Goal: Task Accomplishment & Management: Use online tool/utility

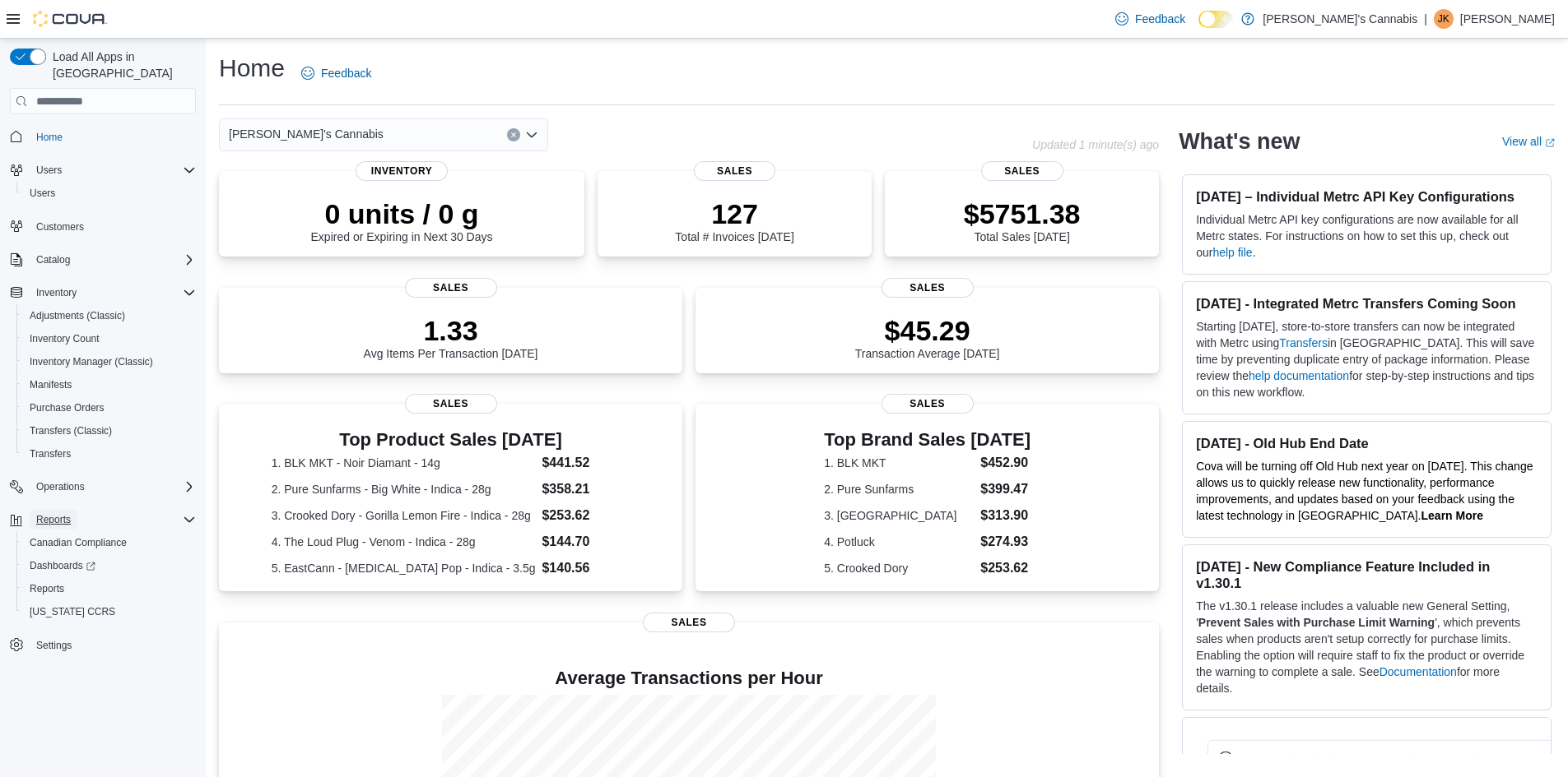
click at [64, 513] on span "Reports" at bounding box center [53, 520] width 35 height 14
click at [61, 513] on span "Reports" at bounding box center [53, 520] width 35 height 14
click at [51, 582] on span "Reports" at bounding box center [48, 589] width 35 height 14
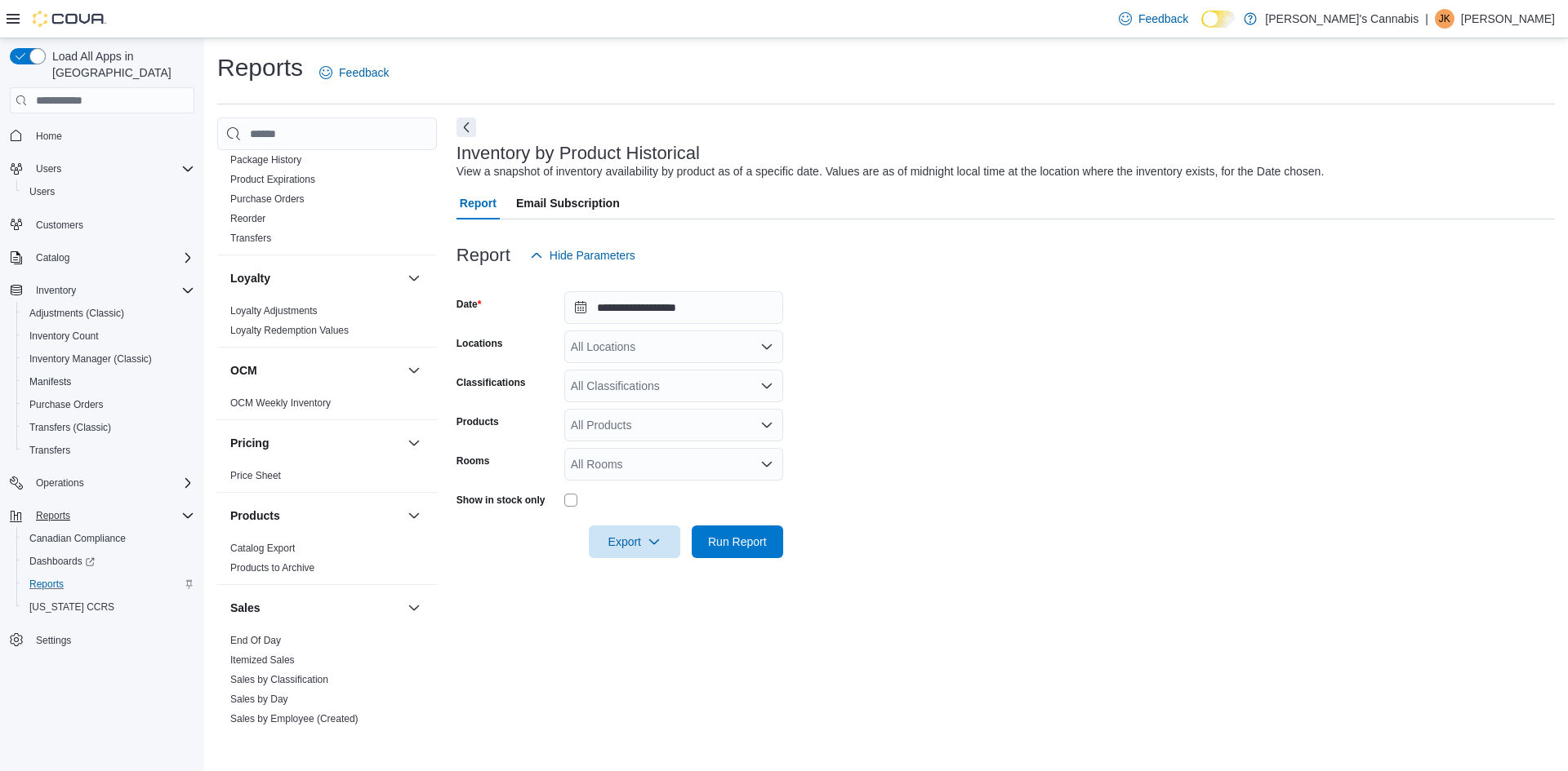
scroll to position [995, 0]
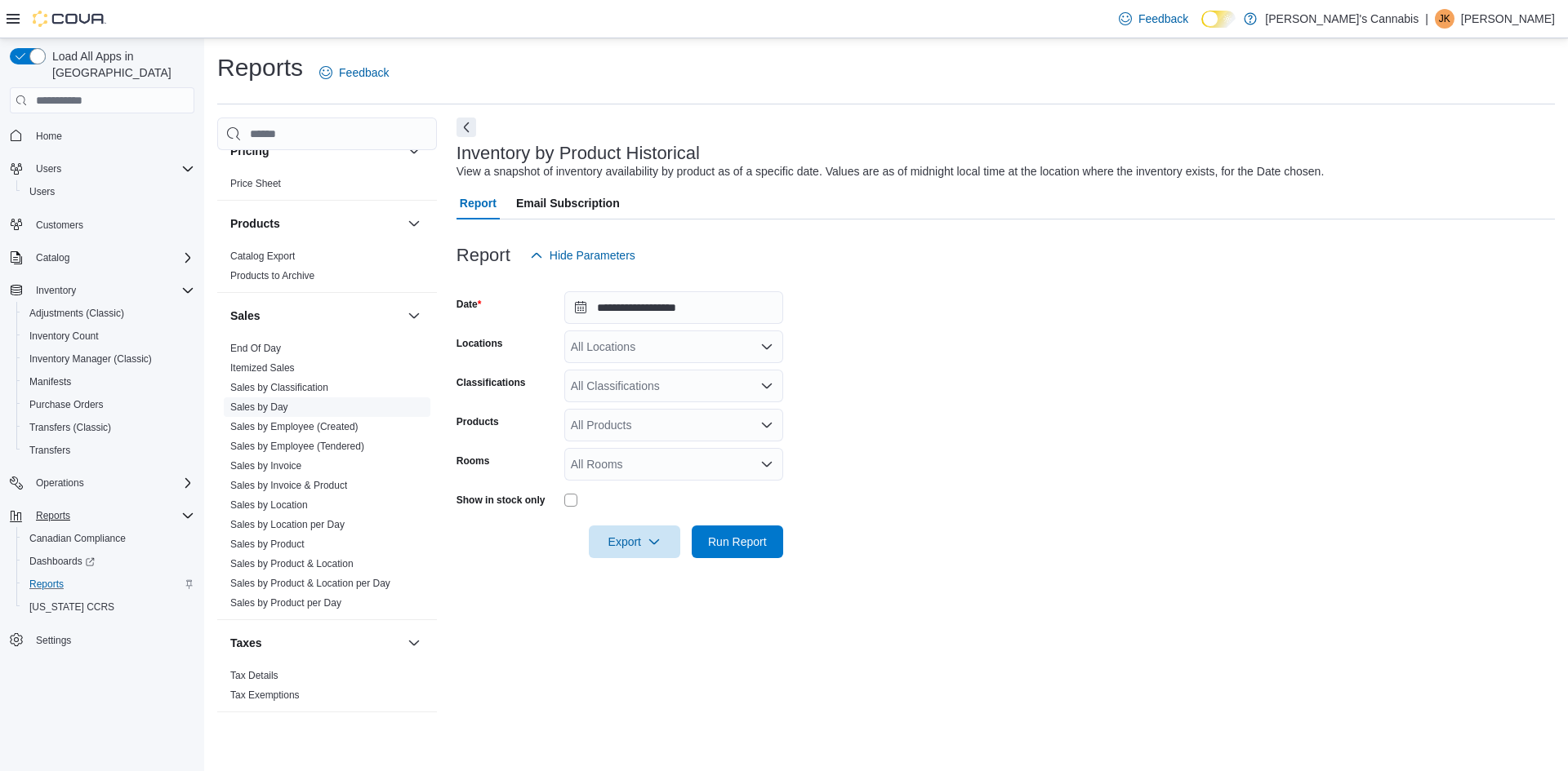
click at [268, 402] on link "Sales by Day" at bounding box center [259, 407] width 58 height 12
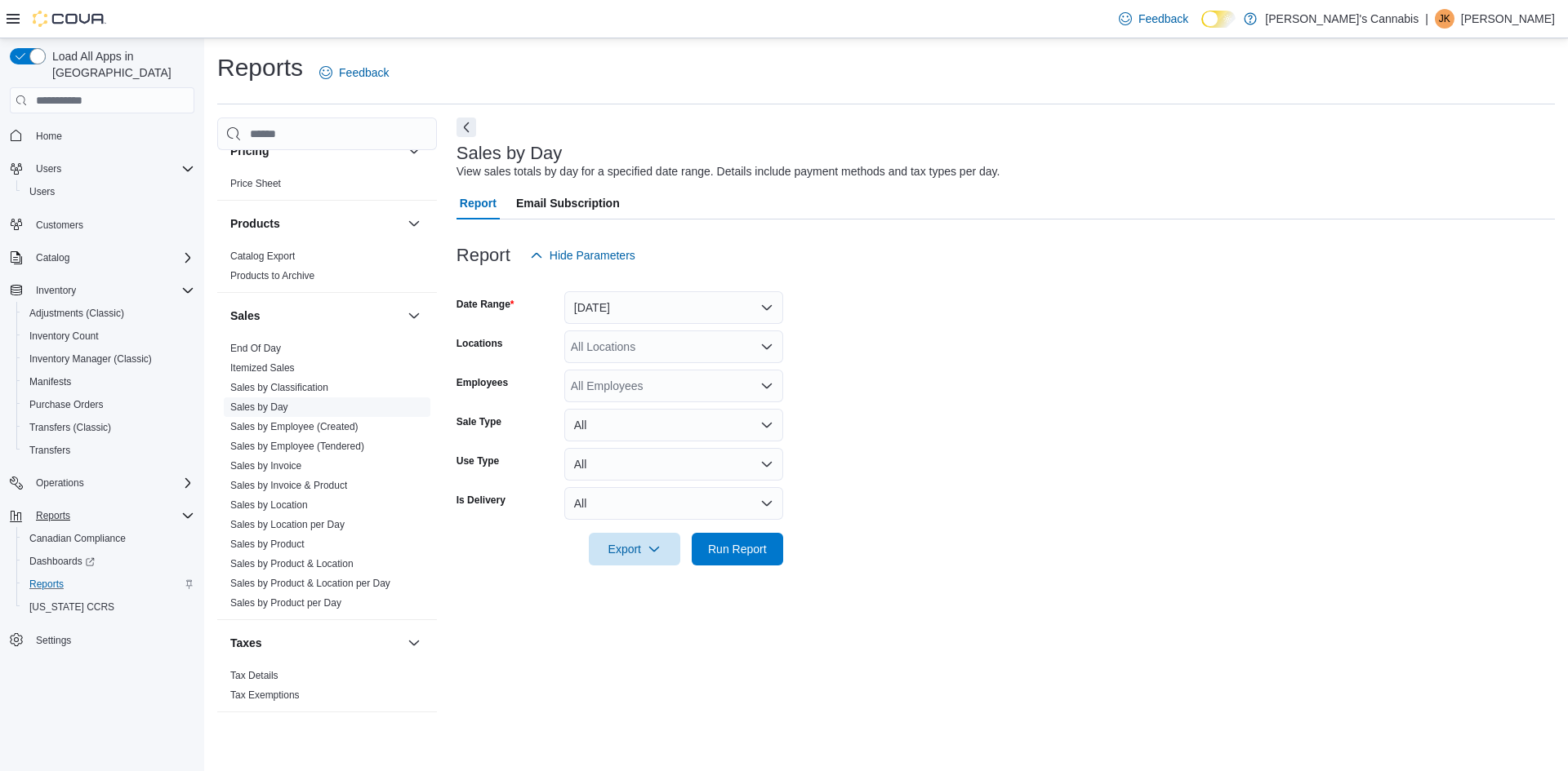
click at [284, 403] on link "Sales by Day" at bounding box center [259, 407] width 58 height 12
click at [271, 401] on span "Sales by Day" at bounding box center [259, 407] width 58 height 13
click at [260, 411] on link "Sales by Day" at bounding box center [259, 407] width 58 height 12
click at [258, 405] on link "Sales by Day" at bounding box center [259, 407] width 58 height 12
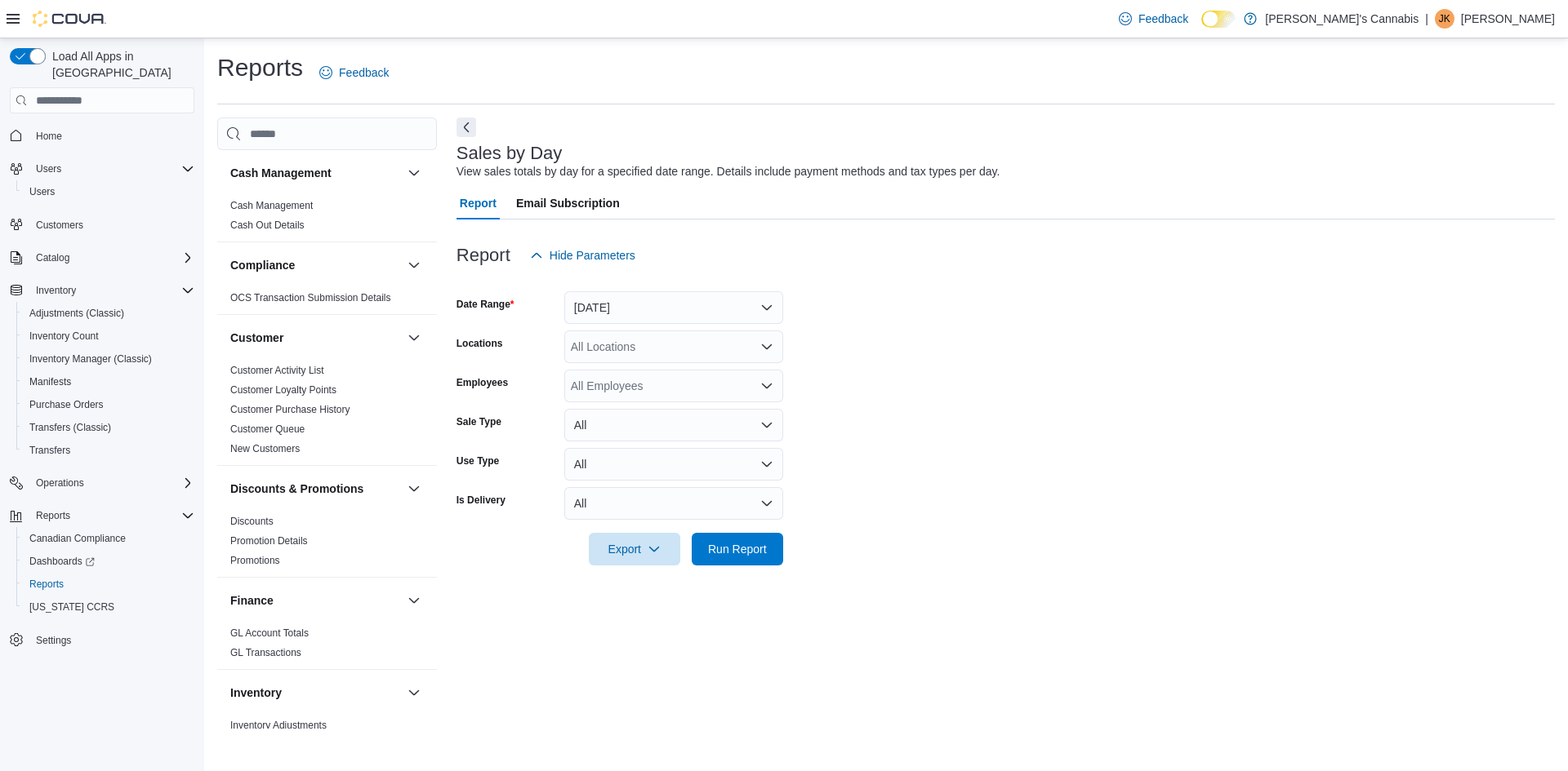
click at [664, 344] on div "All Locations" at bounding box center [673, 347] width 219 height 33
click at [646, 310] on button "Yesterday" at bounding box center [673, 308] width 219 height 33
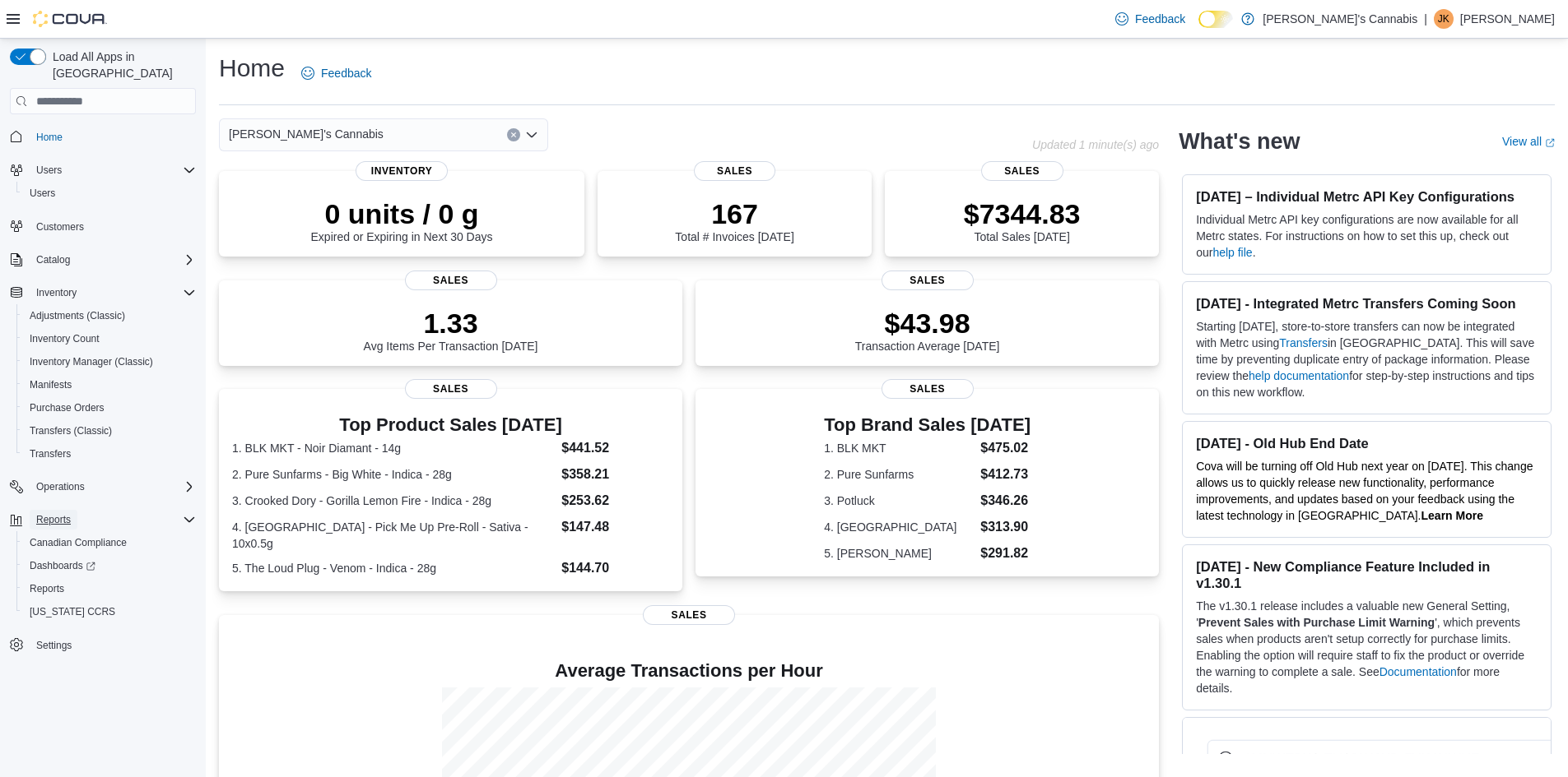
click at [55, 513] on span "Reports" at bounding box center [53, 520] width 35 height 14
click at [48, 582] on span "Reports" at bounding box center [48, 589] width 35 height 14
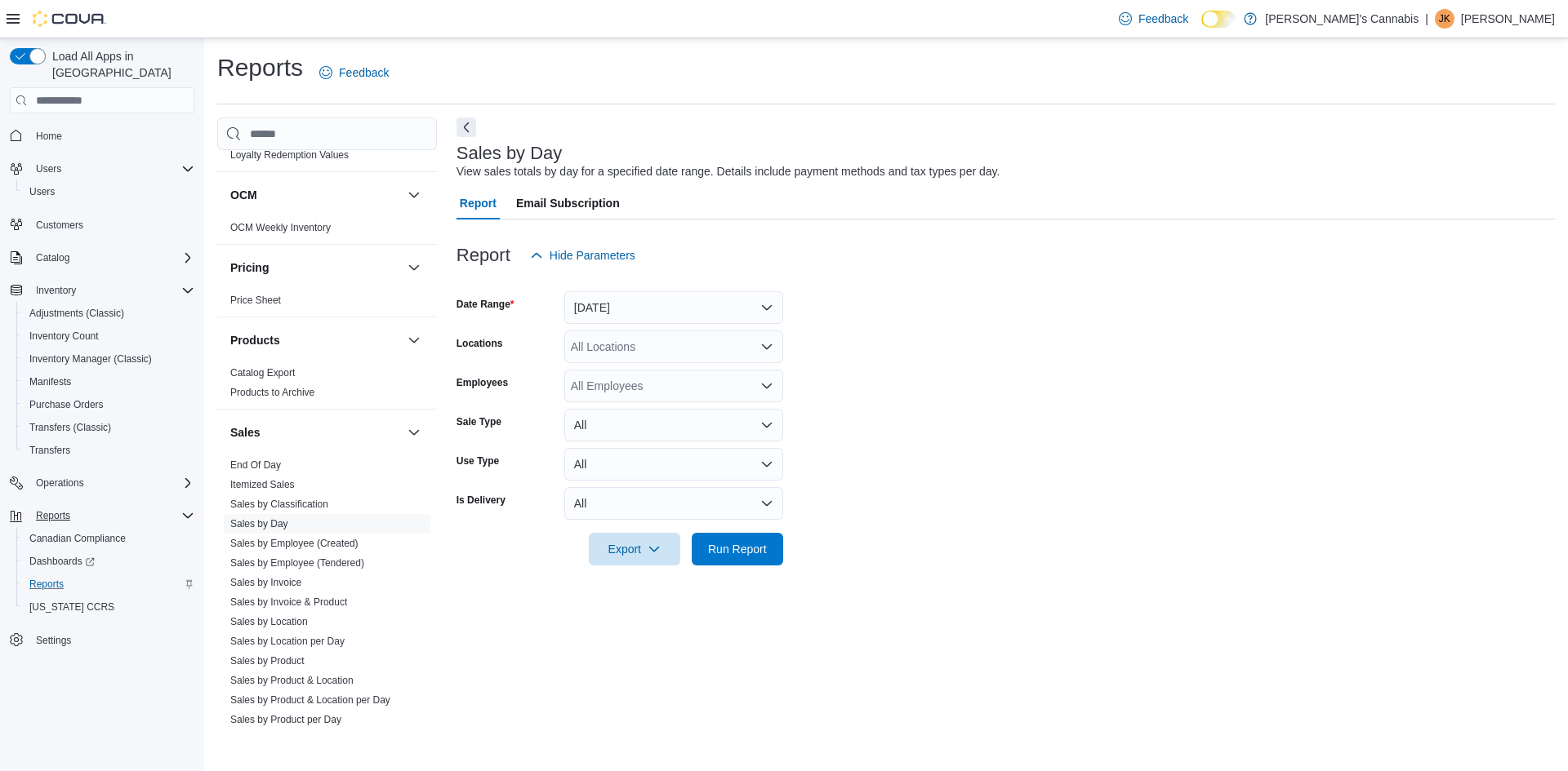
scroll to position [898, 0]
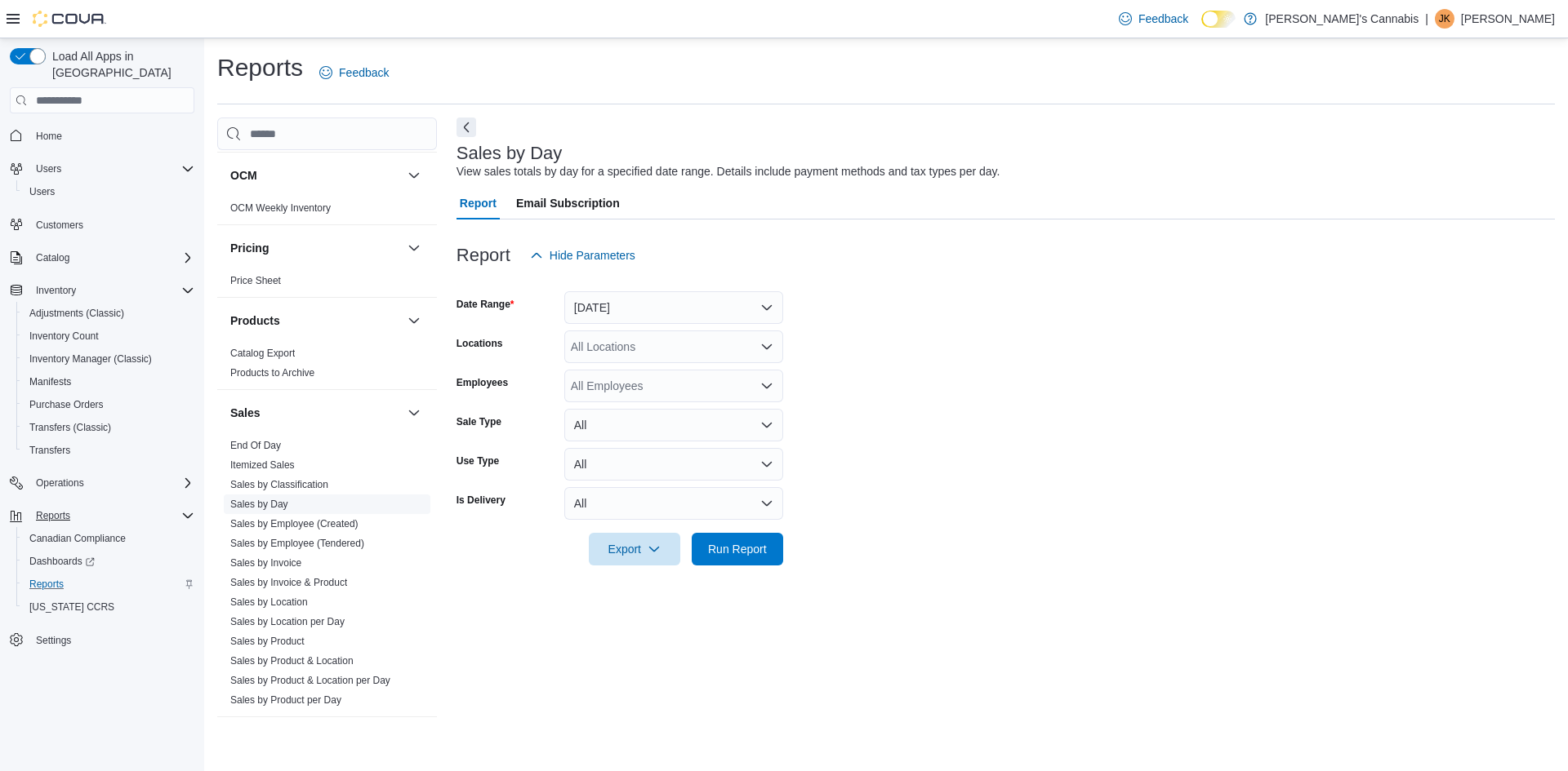
click at [267, 499] on link "Sales by Day" at bounding box center [259, 504] width 58 height 12
click at [696, 308] on button "Yesterday" at bounding box center [673, 308] width 219 height 33
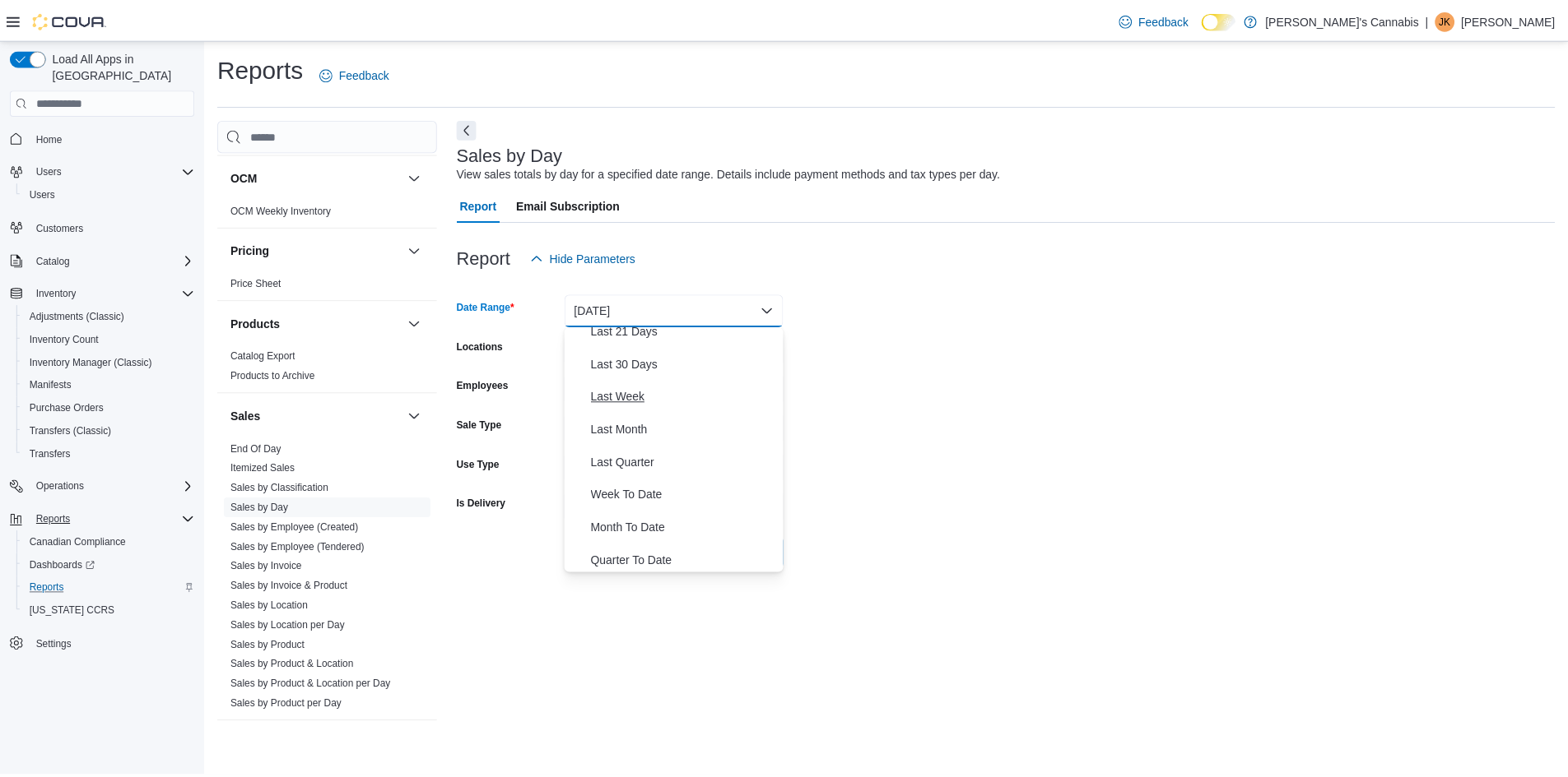
scroll to position [246, 0]
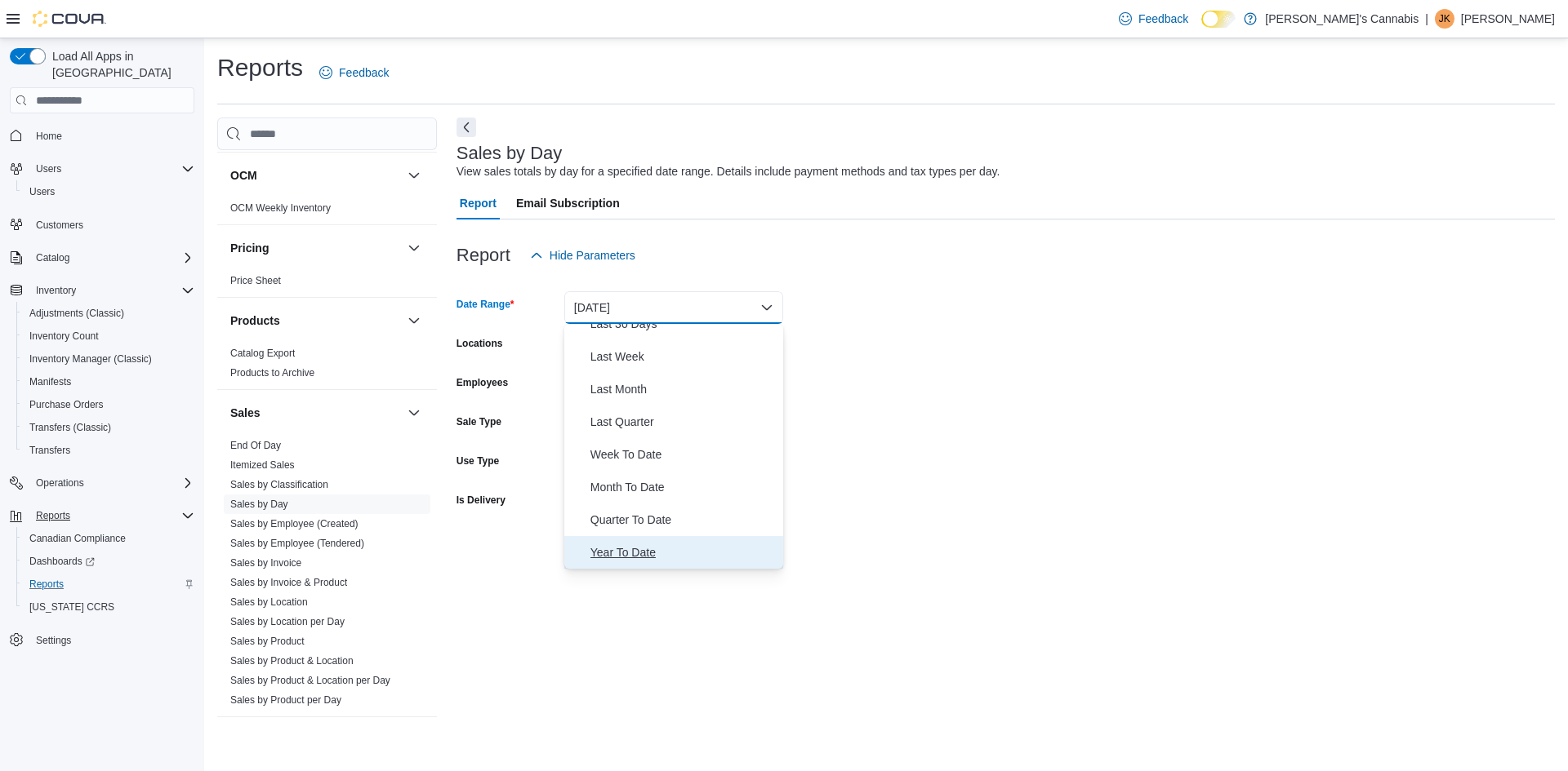
click at [646, 545] on span "Year To Date" at bounding box center [683, 553] width 186 height 19
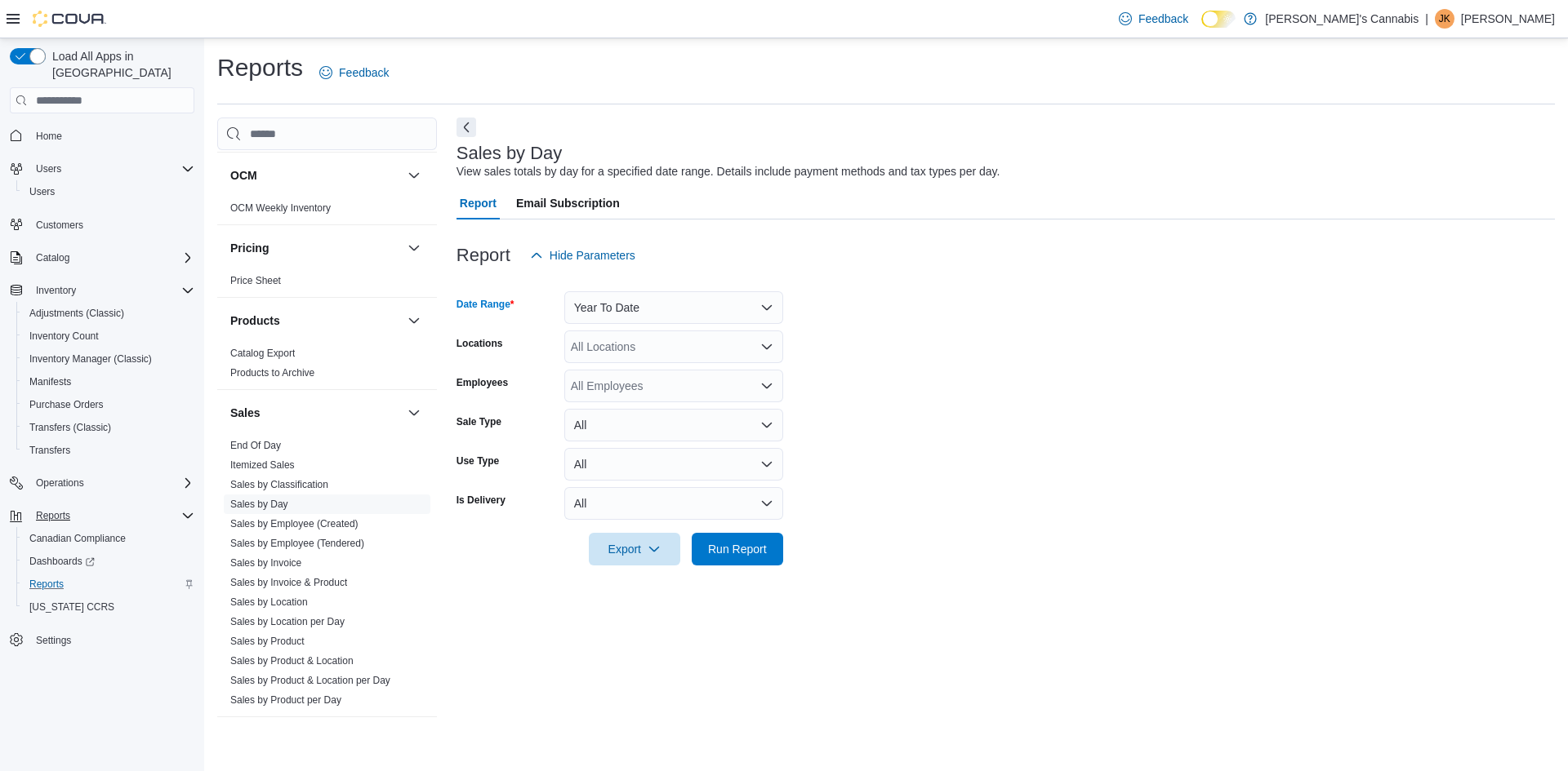
click at [1071, 282] on div at bounding box center [1006, 281] width 1099 height 19
click at [766, 339] on div "All Locations" at bounding box center [673, 347] width 219 height 33
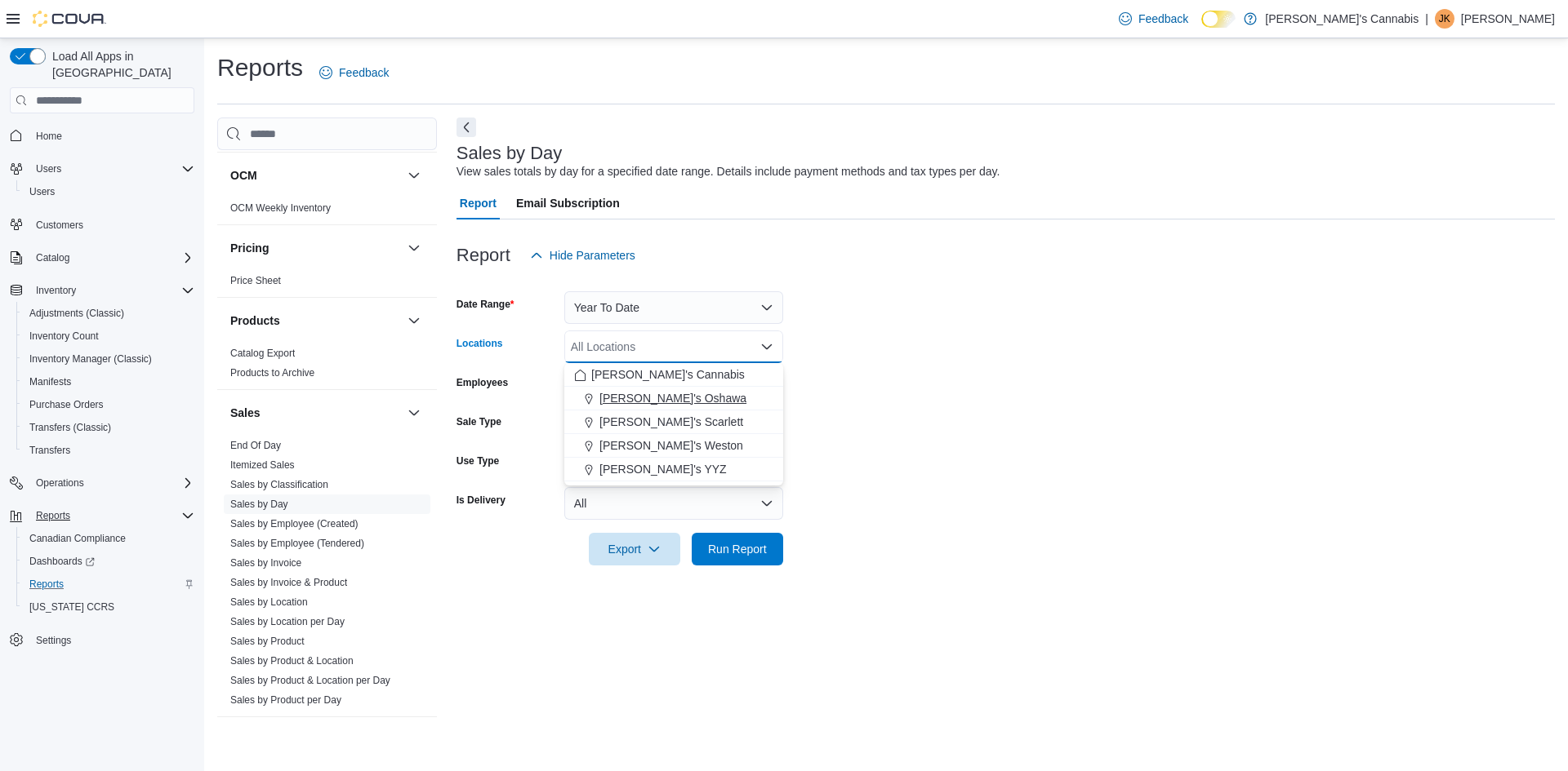
click at [697, 392] on span "MaryJane's Oshawa" at bounding box center [672, 398] width 147 height 16
click at [943, 392] on form "Date Range Year To Date Locations MaryJane's Oshawa Combo box. Selected. MaryJa…" at bounding box center [1006, 418] width 1099 height 294
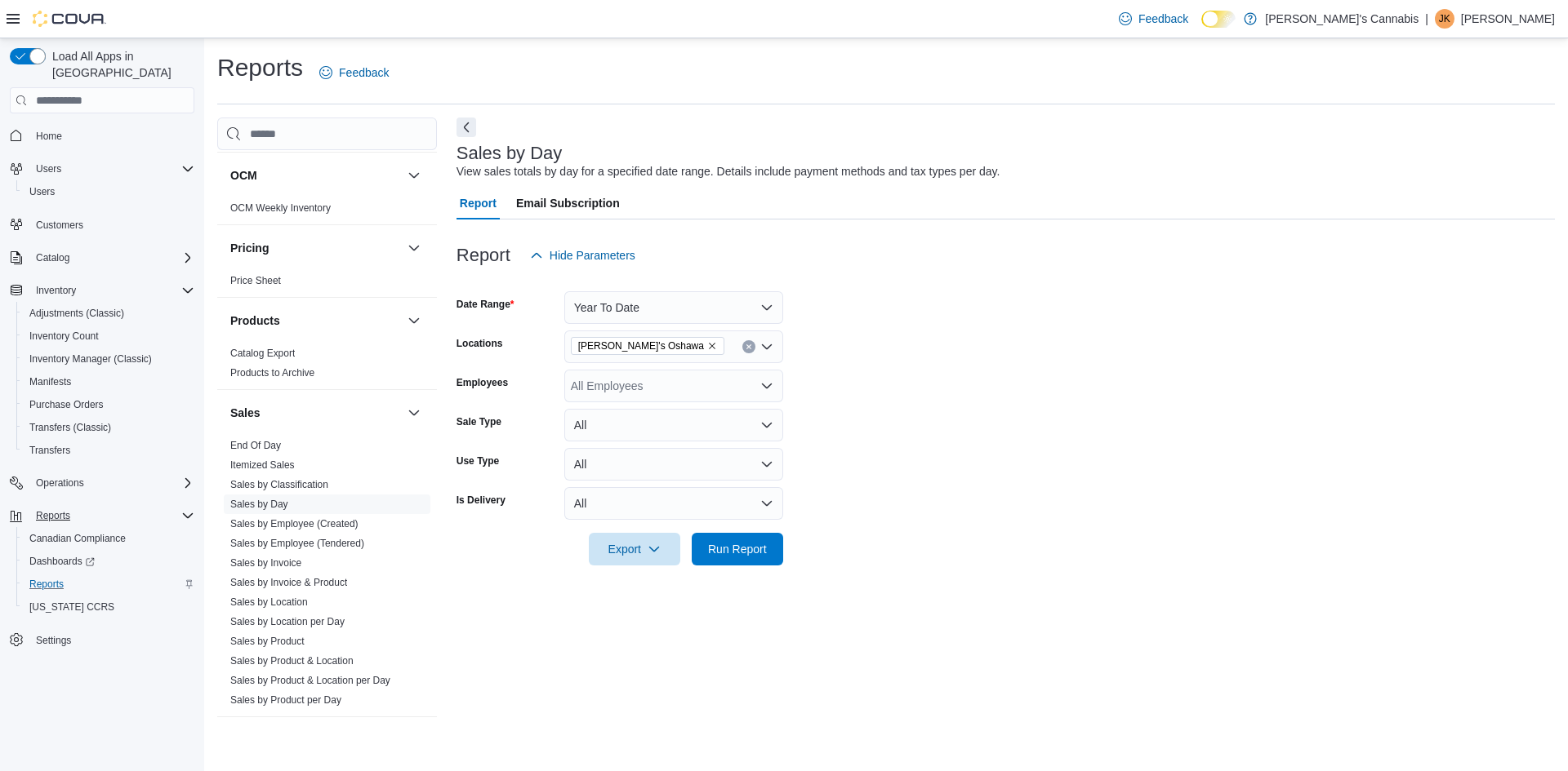
click at [734, 356] on div "MaryJane's Oshawa" at bounding box center [673, 347] width 219 height 33
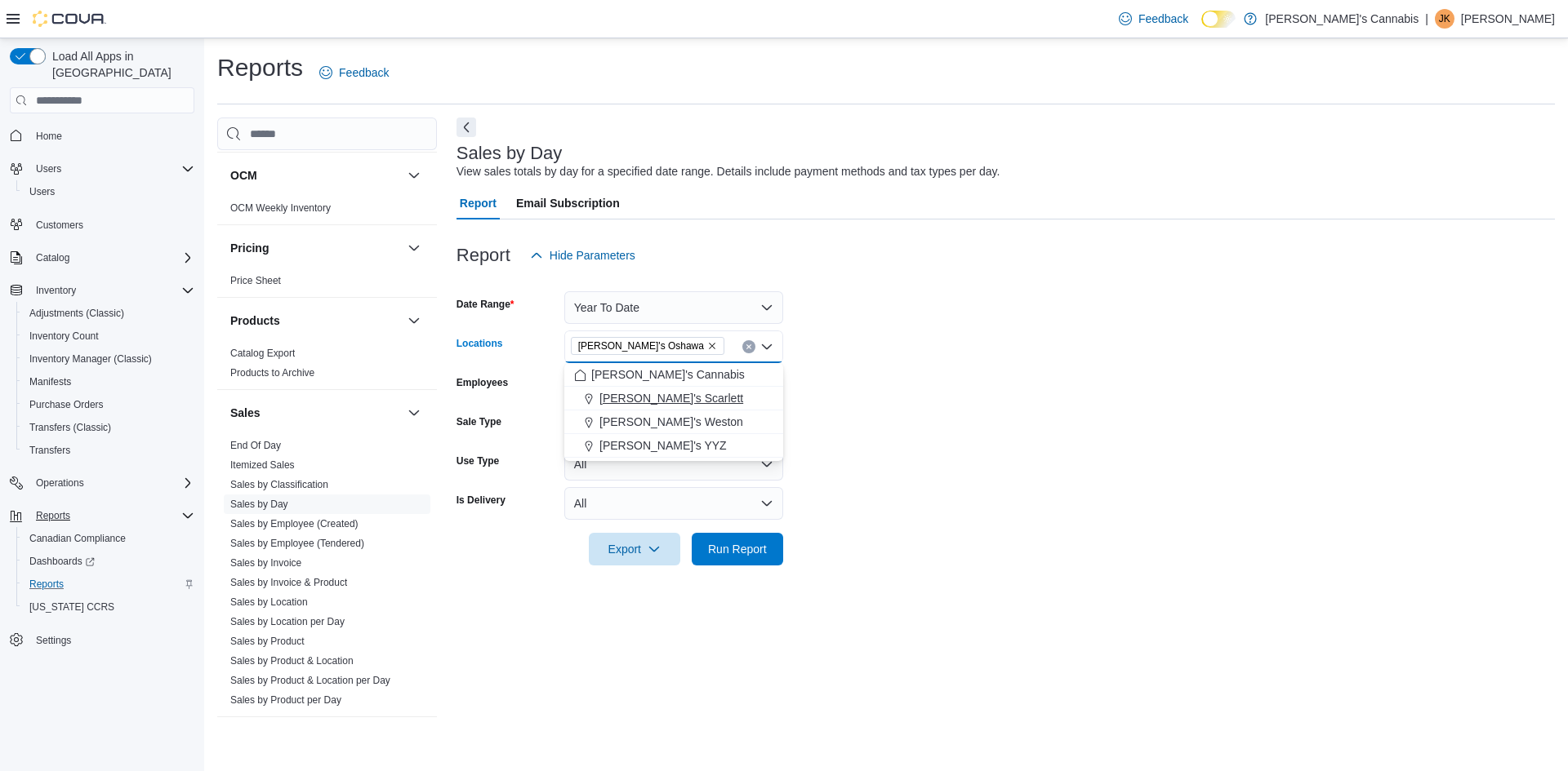
click at [666, 402] on span "MaryJane's Scarlett" at bounding box center [670, 398] width 144 height 16
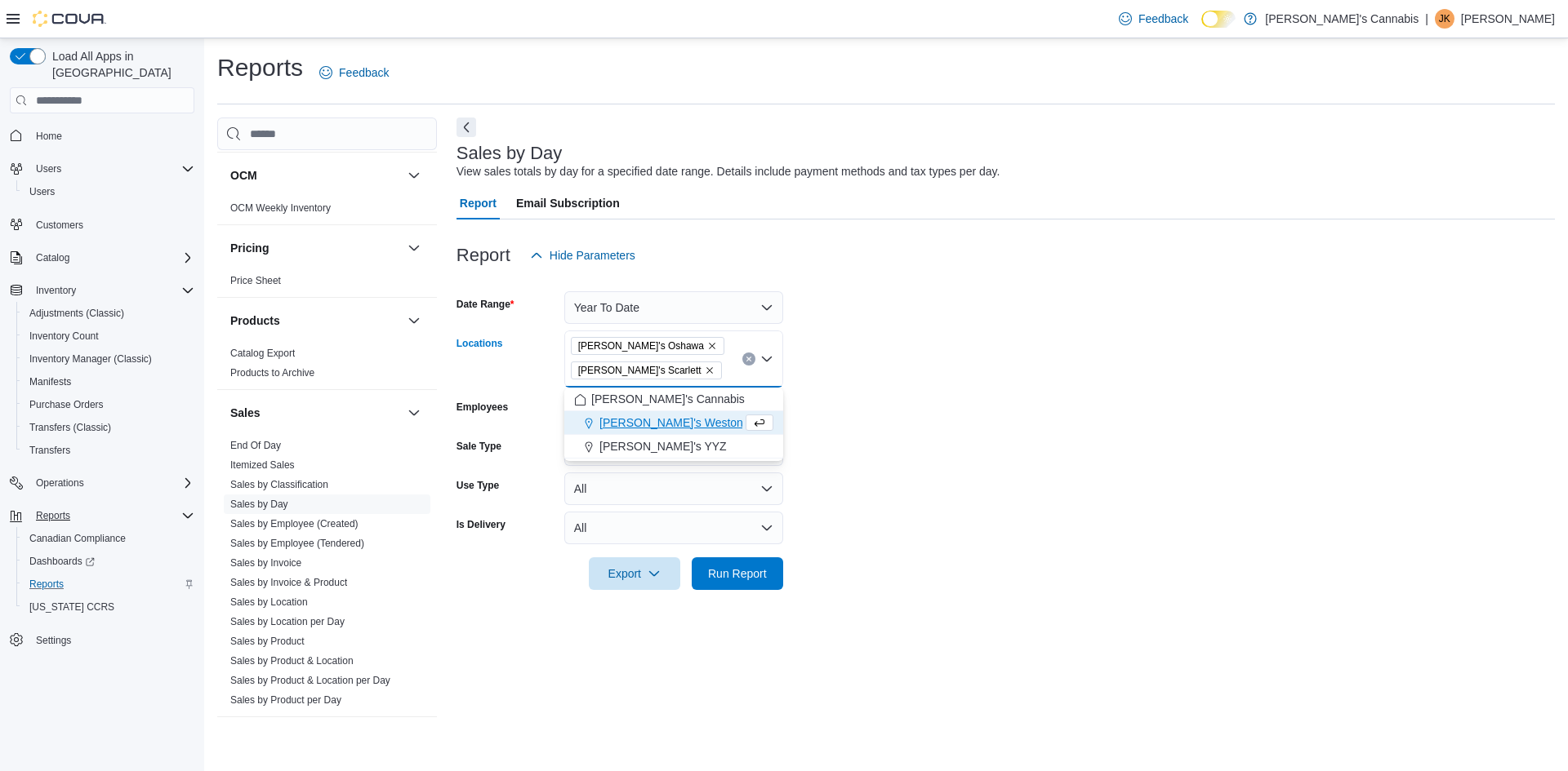
click at [710, 366] on div "MaryJane's Oshawa MaryJane's Scarlett Combo box. Selected. MaryJane's Oshawa, M…" at bounding box center [673, 358] width 219 height 57
click at [673, 431] on button "MaryJane's Weston" at bounding box center [673, 423] width 219 height 24
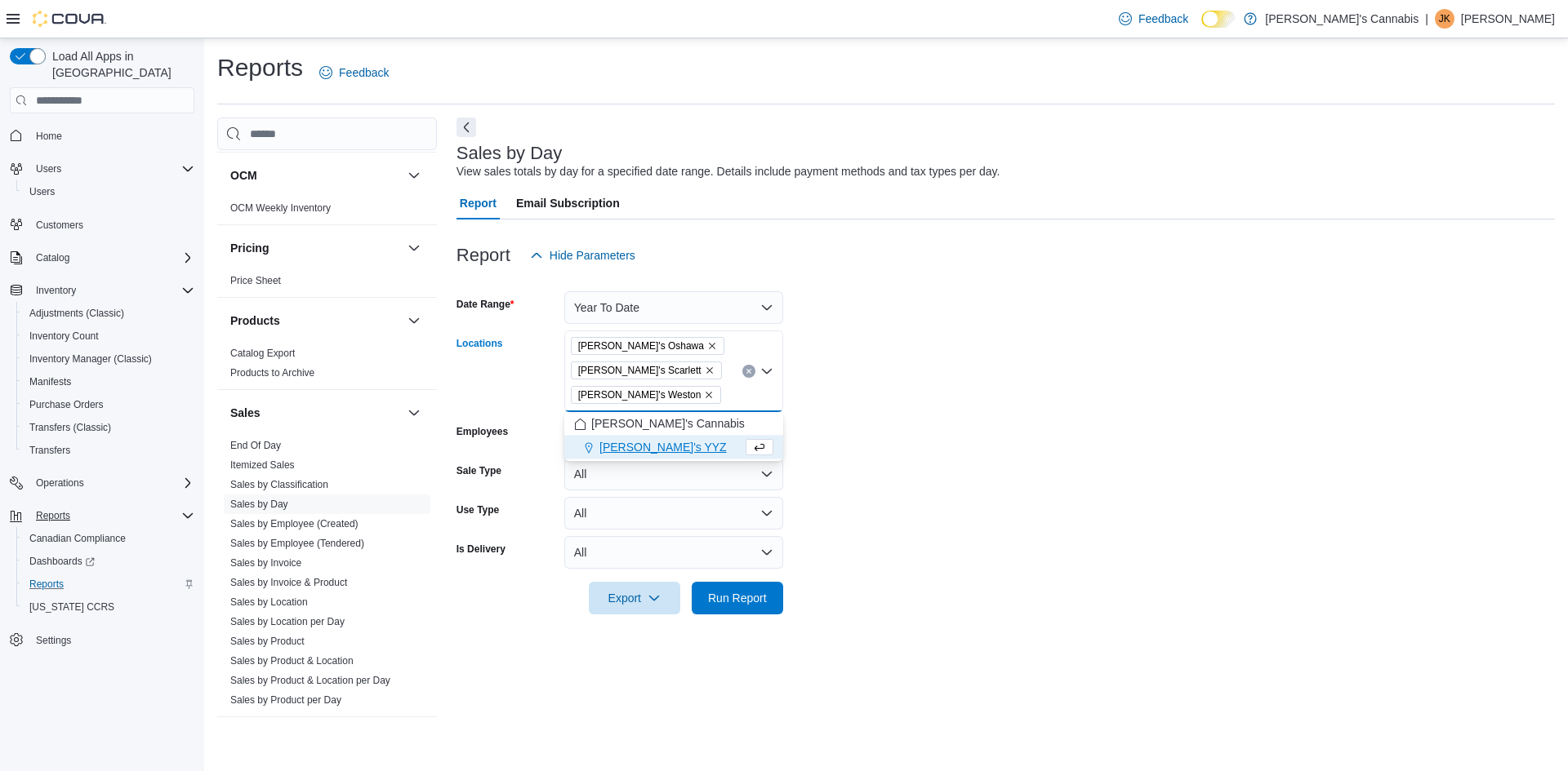
click at [702, 379] on div "MaryJane's Oshawa MaryJane's Scarlett MaryJane's Weston" at bounding box center [673, 371] width 219 height 82
click at [693, 440] on div "MaryJane's YYZ" at bounding box center [673, 447] width 199 height 16
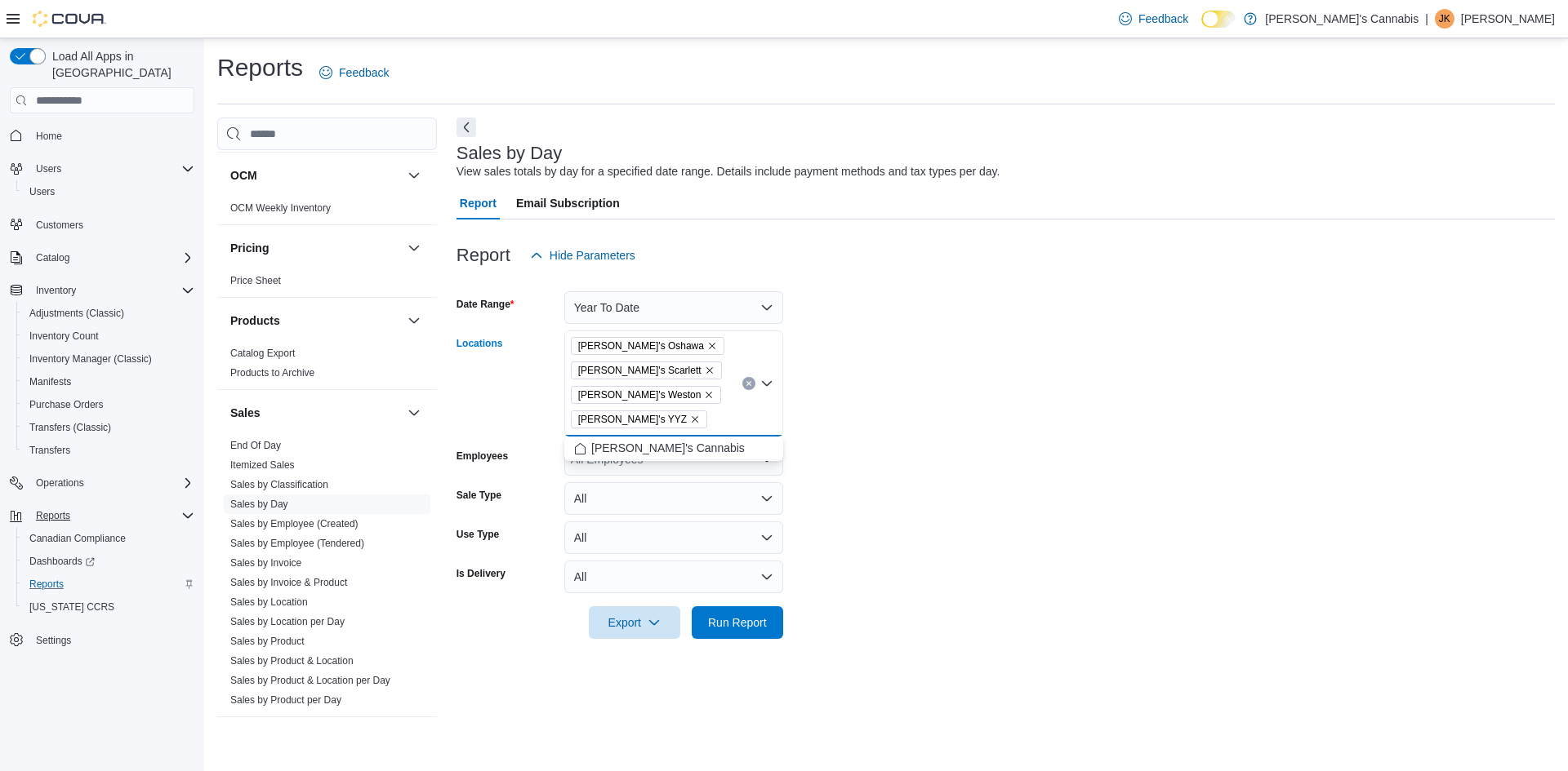
click at [895, 392] on form "Date Range Year To Date Locations MaryJane's Oshawa MaryJane's Scarlett MaryJan…" at bounding box center [1006, 455] width 1099 height 368
click at [692, 504] on button "All" at bounding box center [673, 499] width 219 height 33
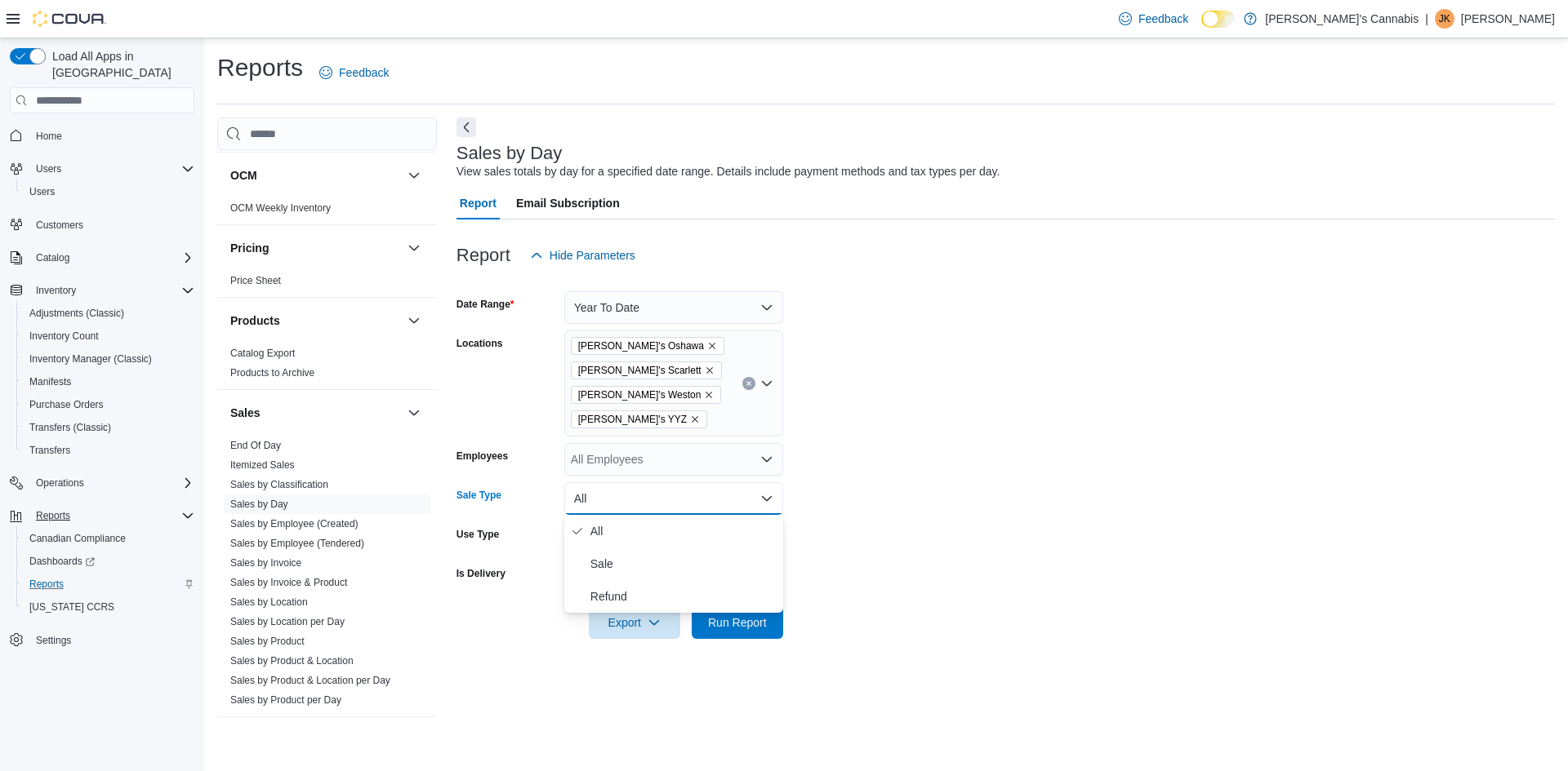
click at [1054, 475] on form "Date Range Year To Date Locations MaryJane's Oshawa MaryJane's Scarlett MaryJan…" at bounding box center [1006, 455] width 1099 height 368
click at [727, 620] on span "Run Report" at bounding box center [737, 622] width 59 height 16
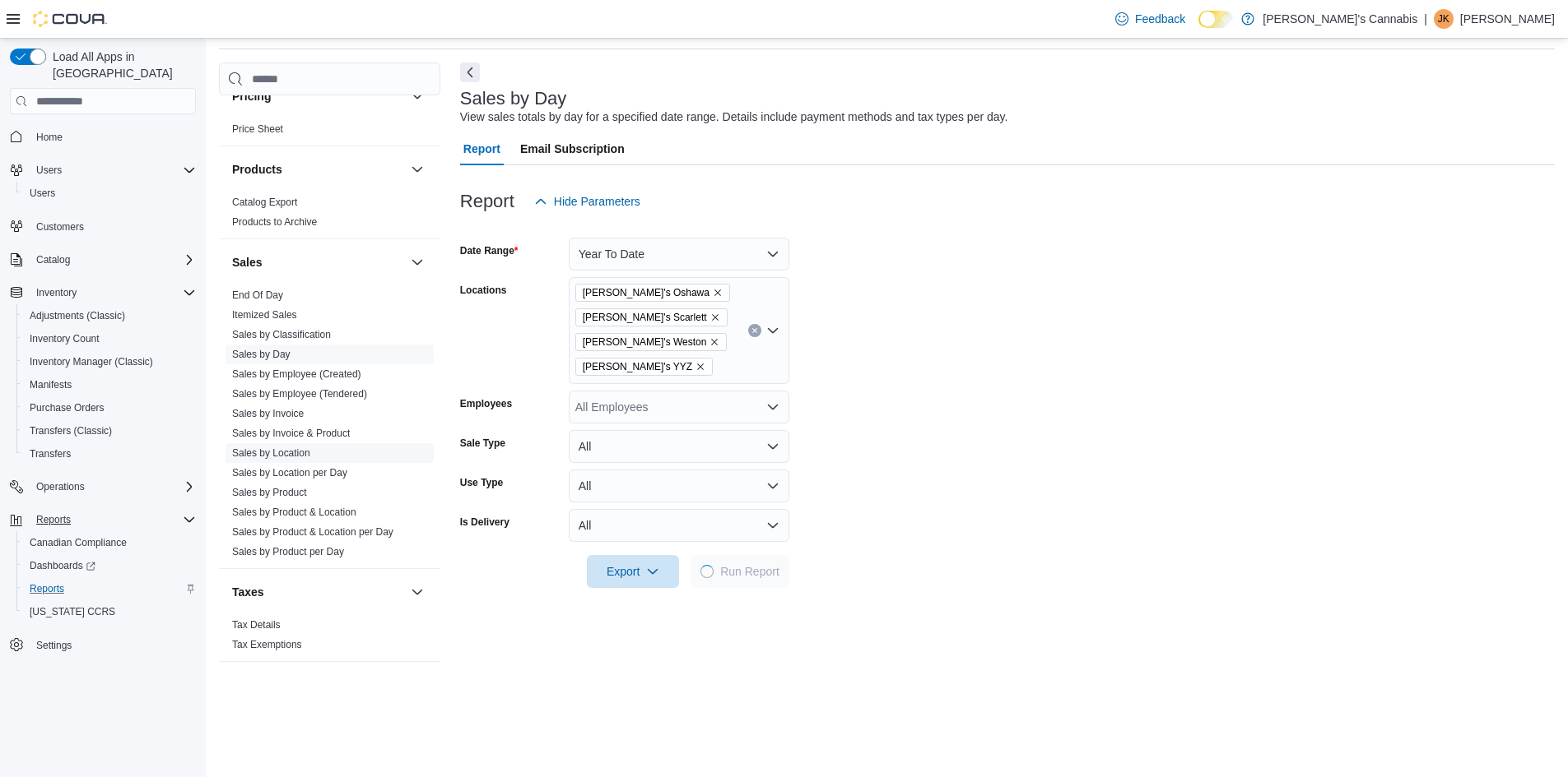
scroll to position [82, 0]
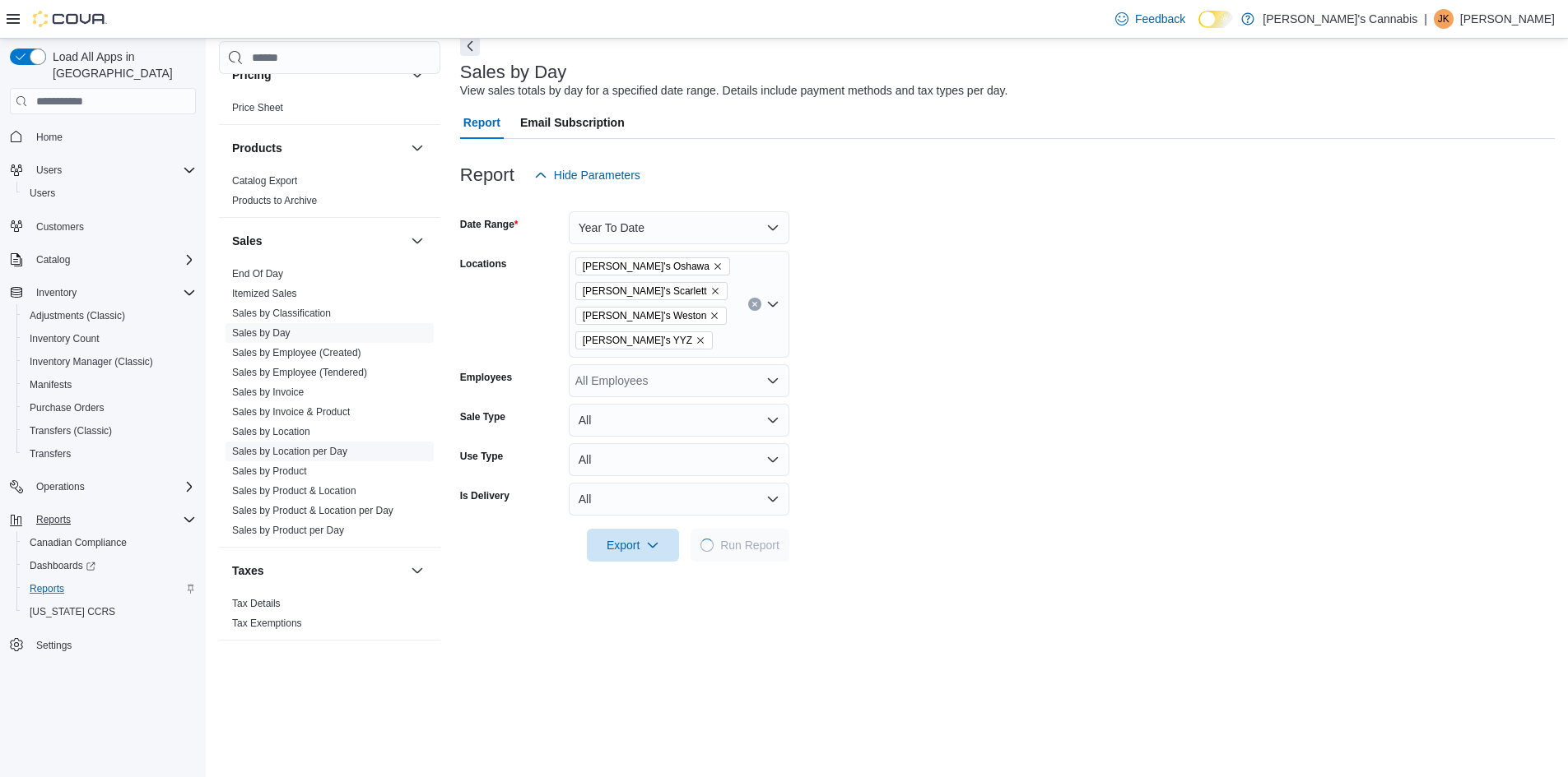
click at [307, 446] on link "Sales by Location per Day" at bounding box center [289, 452] width 115 height 12
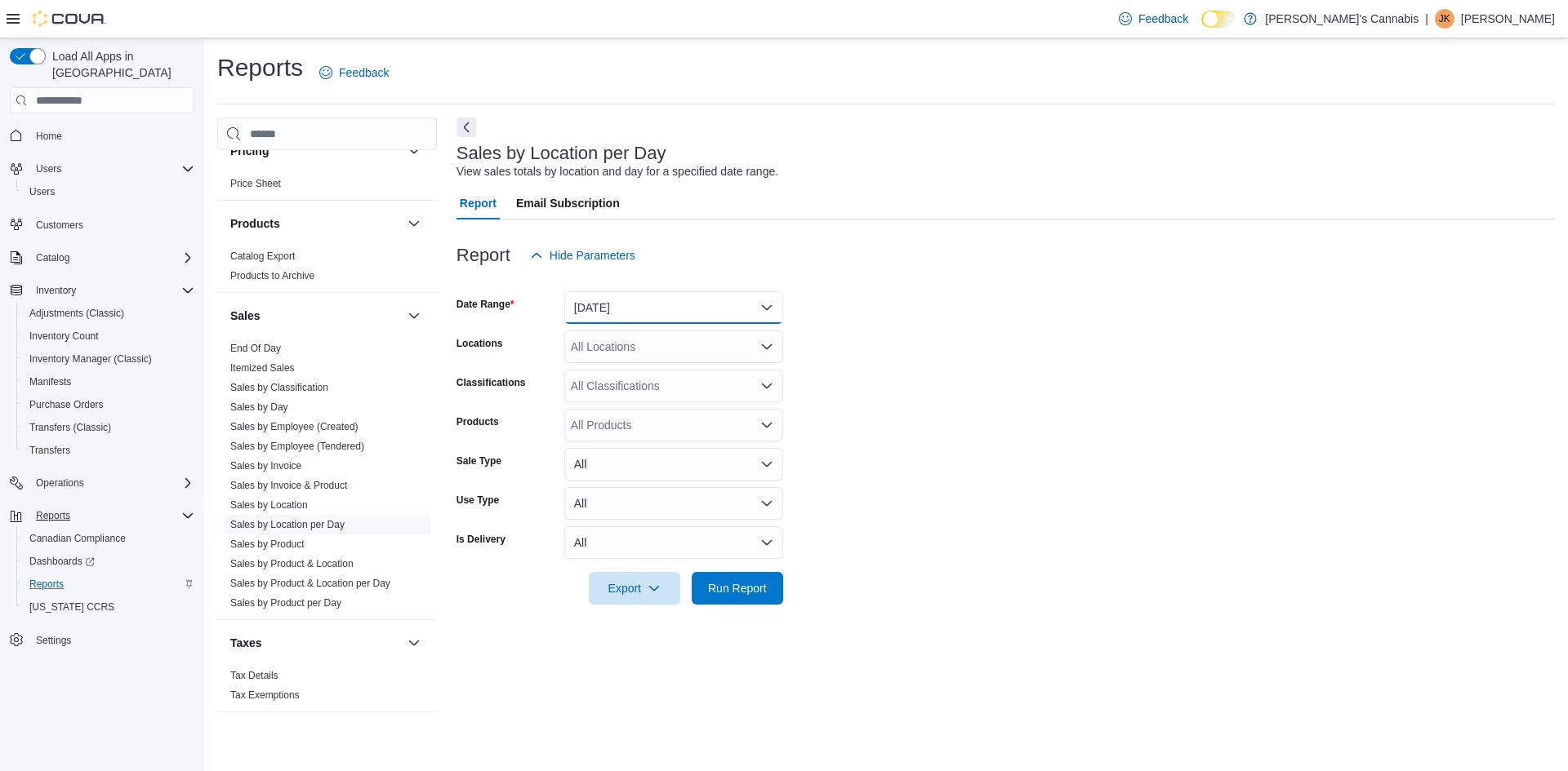
click at [663, 308] on button "Yesterday" at bounding box center [673, 308] width 219 height 33
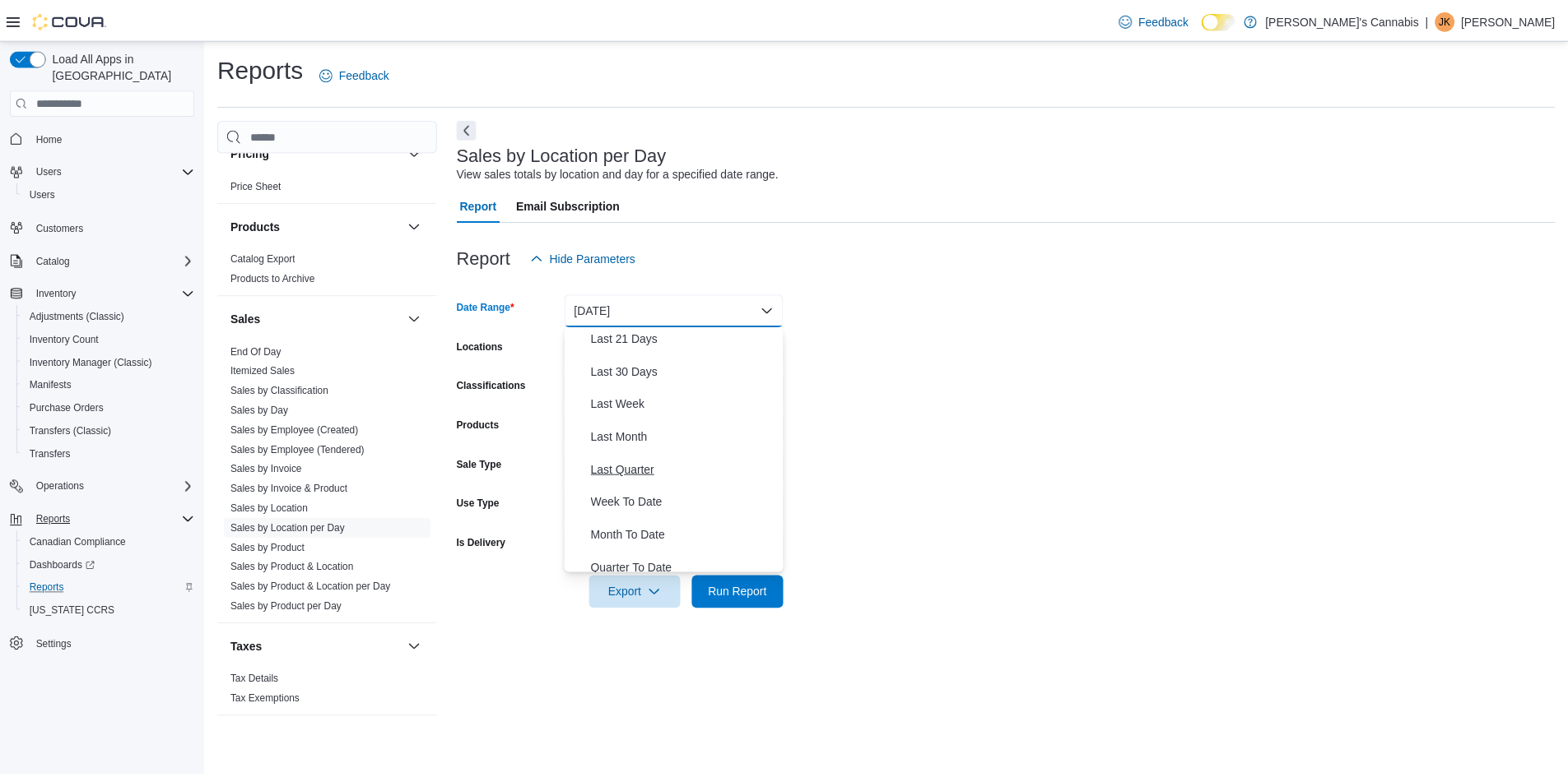
scroll to position [246, 0]
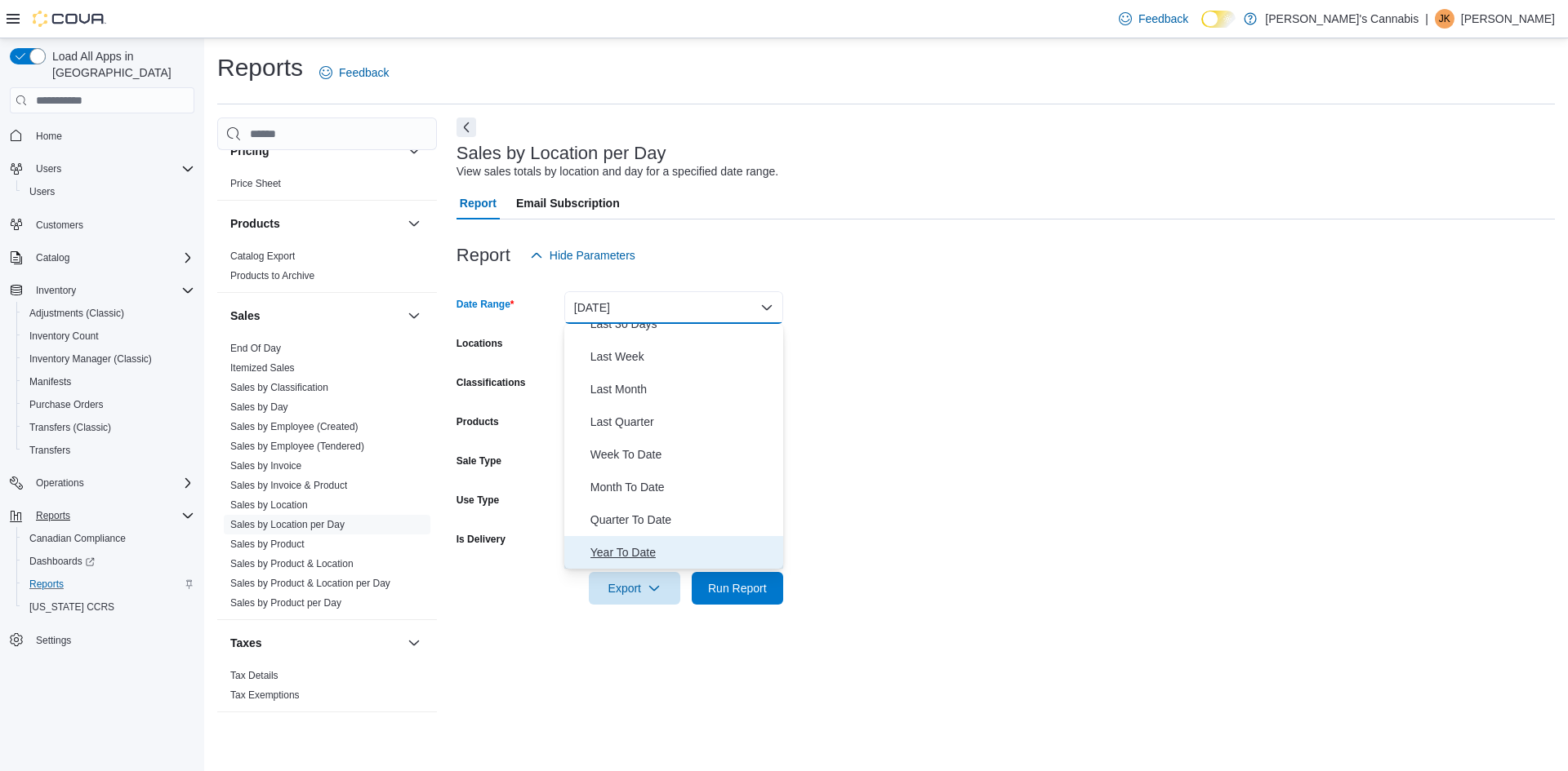
click at [642, 552] on span "Year To Date" at bounding box center [683, 553] width 186 height 19
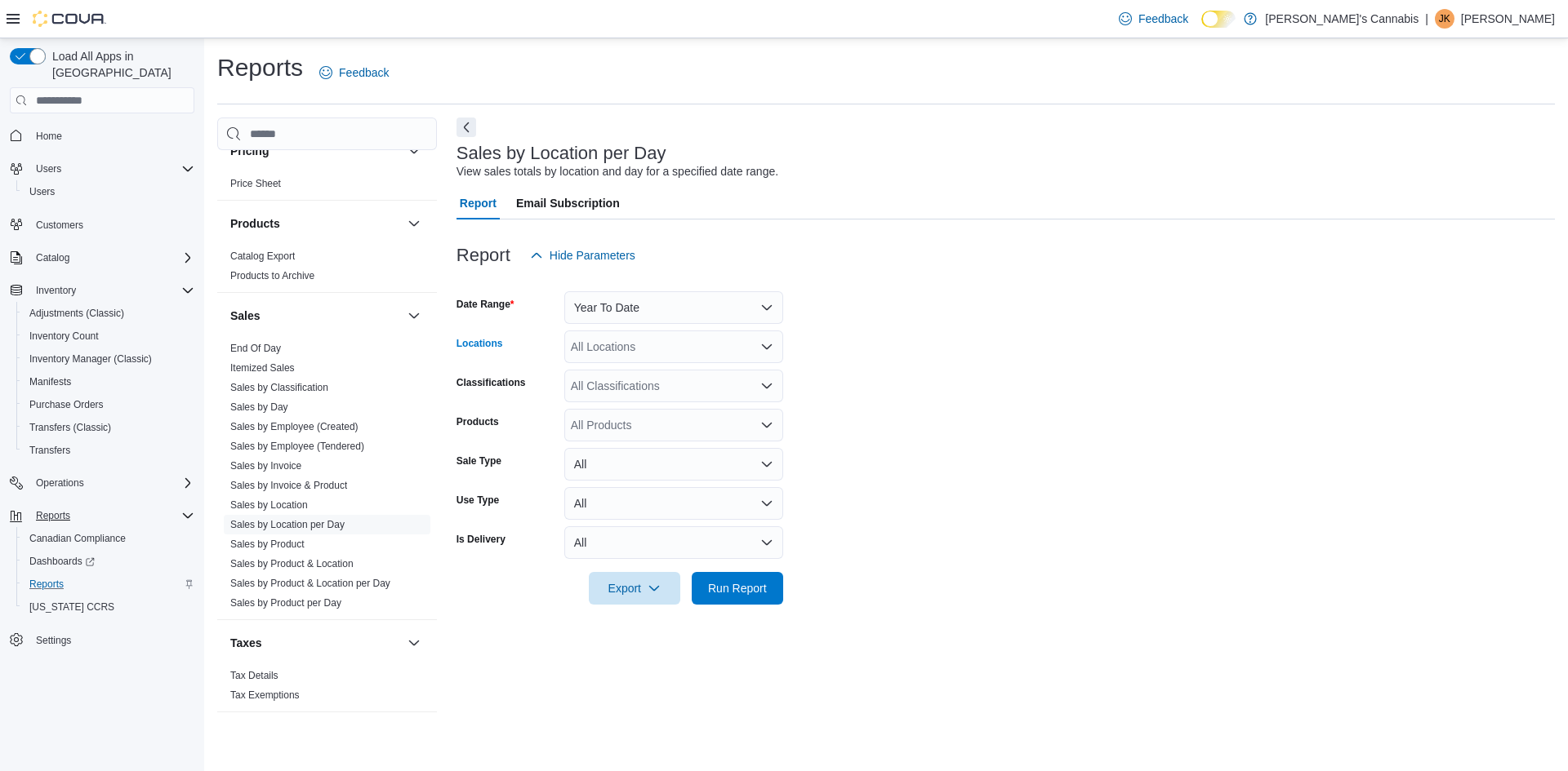
click at [703, 347] on div "All Locations" at bounding box center [673, 347] width 219 height 33
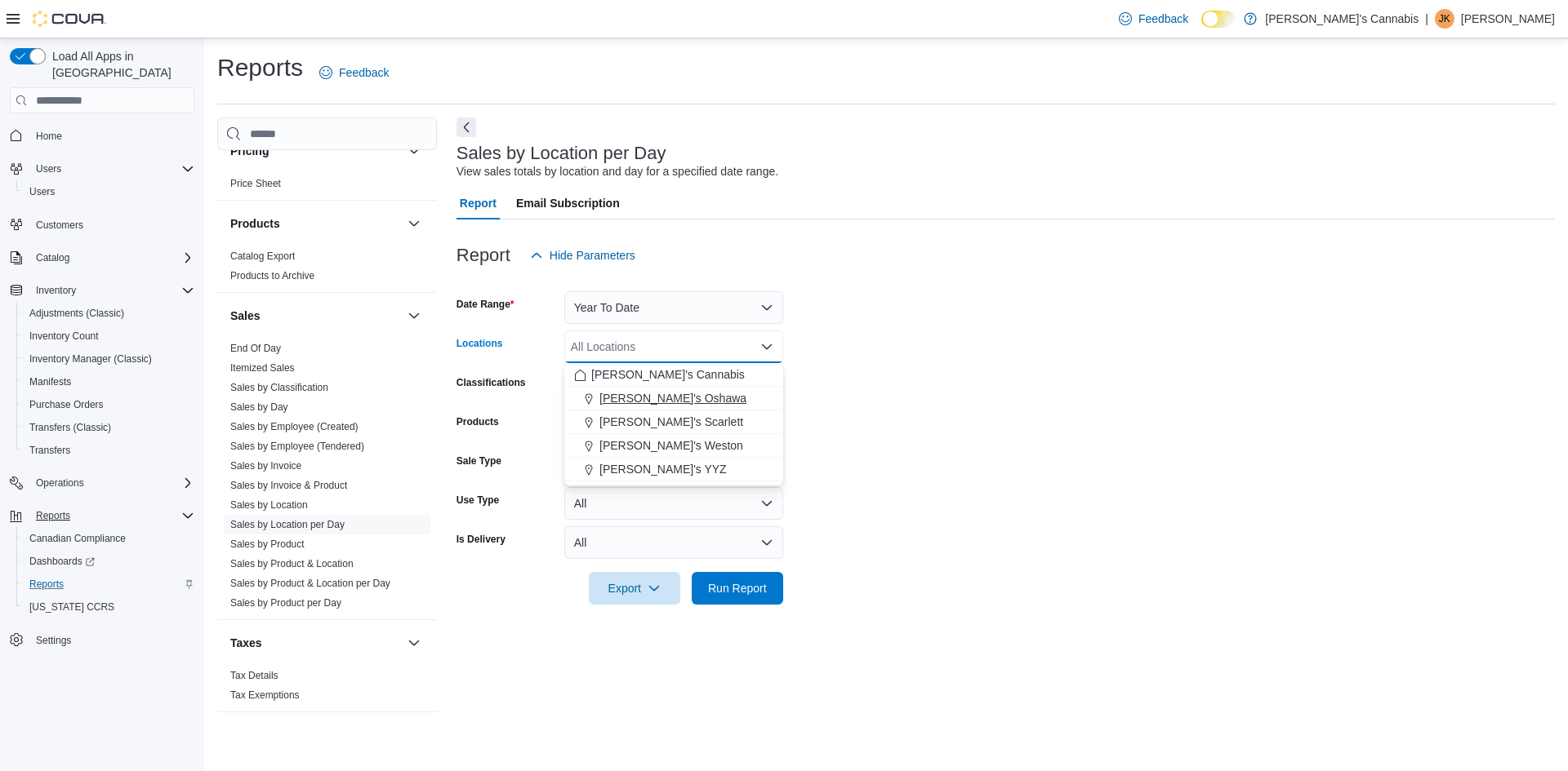
click at [685, 396] on span "MaryJane's Oshawa" at bounding box center [672, 398] width 147 height 16
click at [664, 419] on span "MaryJane's Weston" at bounding box center [670, 422] width 144 height 16
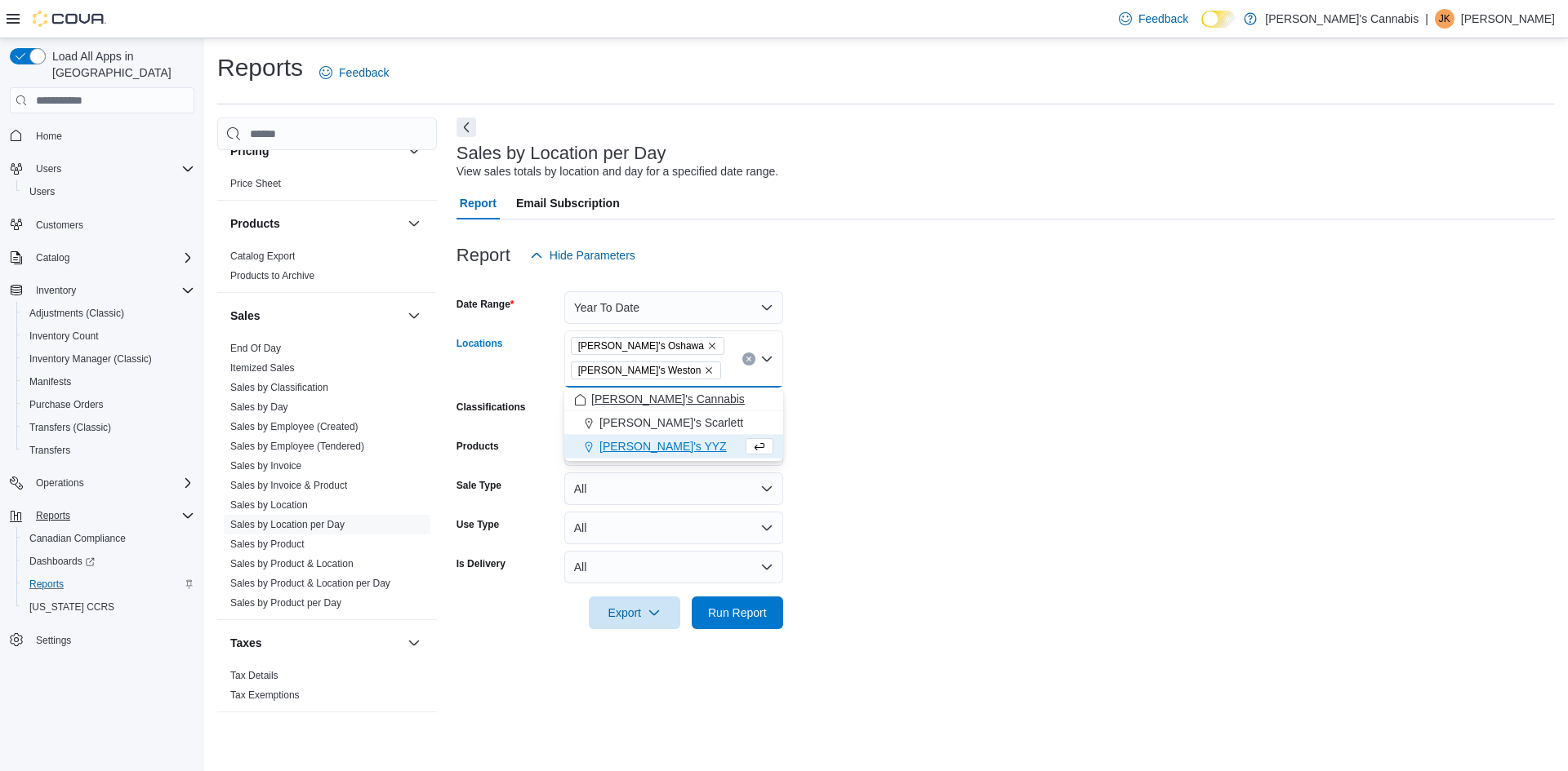
click at [656, 422] on span "MaryJane's Scarlett" at bounding box center [670, 423] width 144 height 16
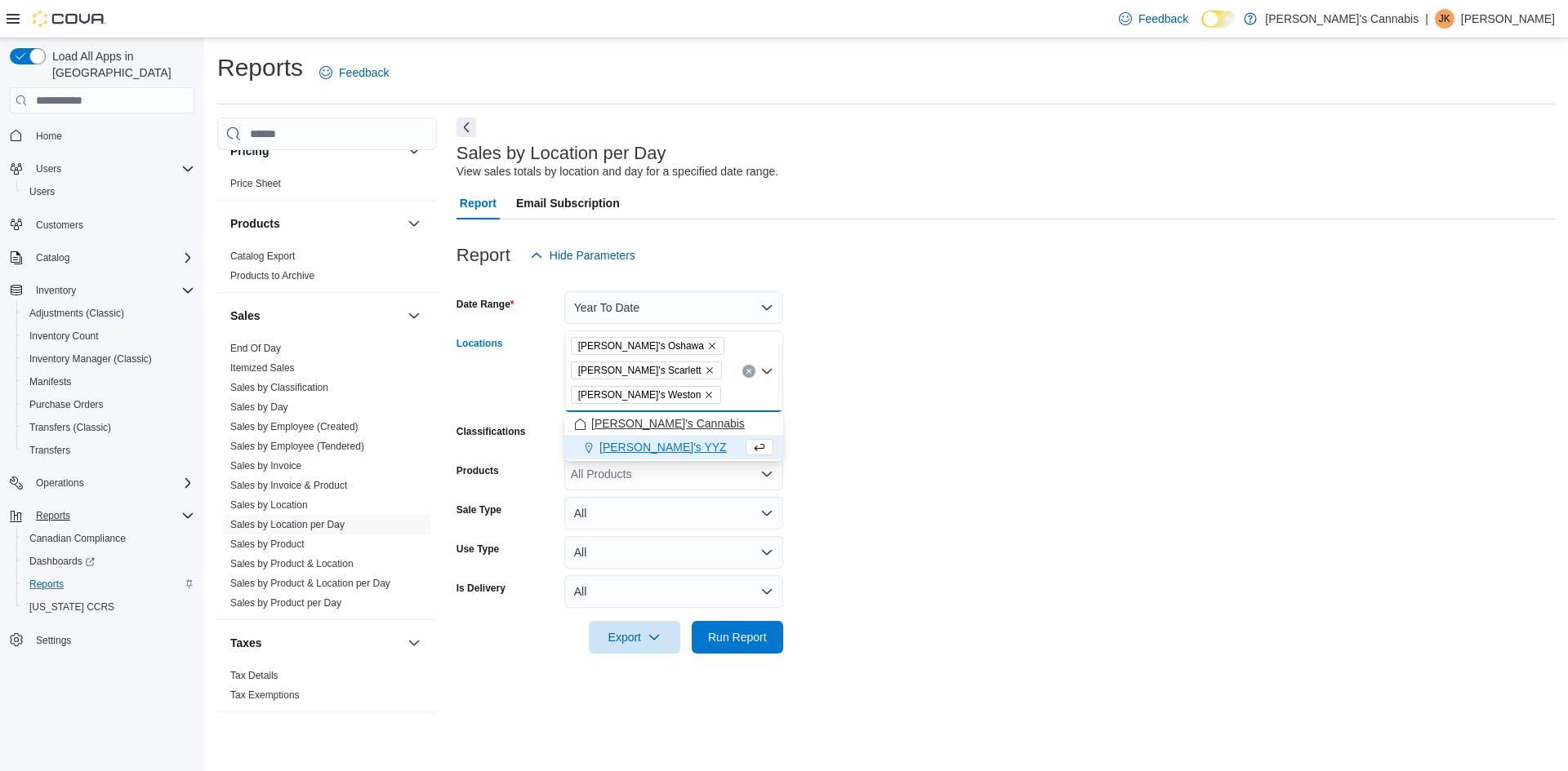
click at [651, 439] on span "MaryJane's YYZ" at bounding box center [663, 447] width 127 height 16
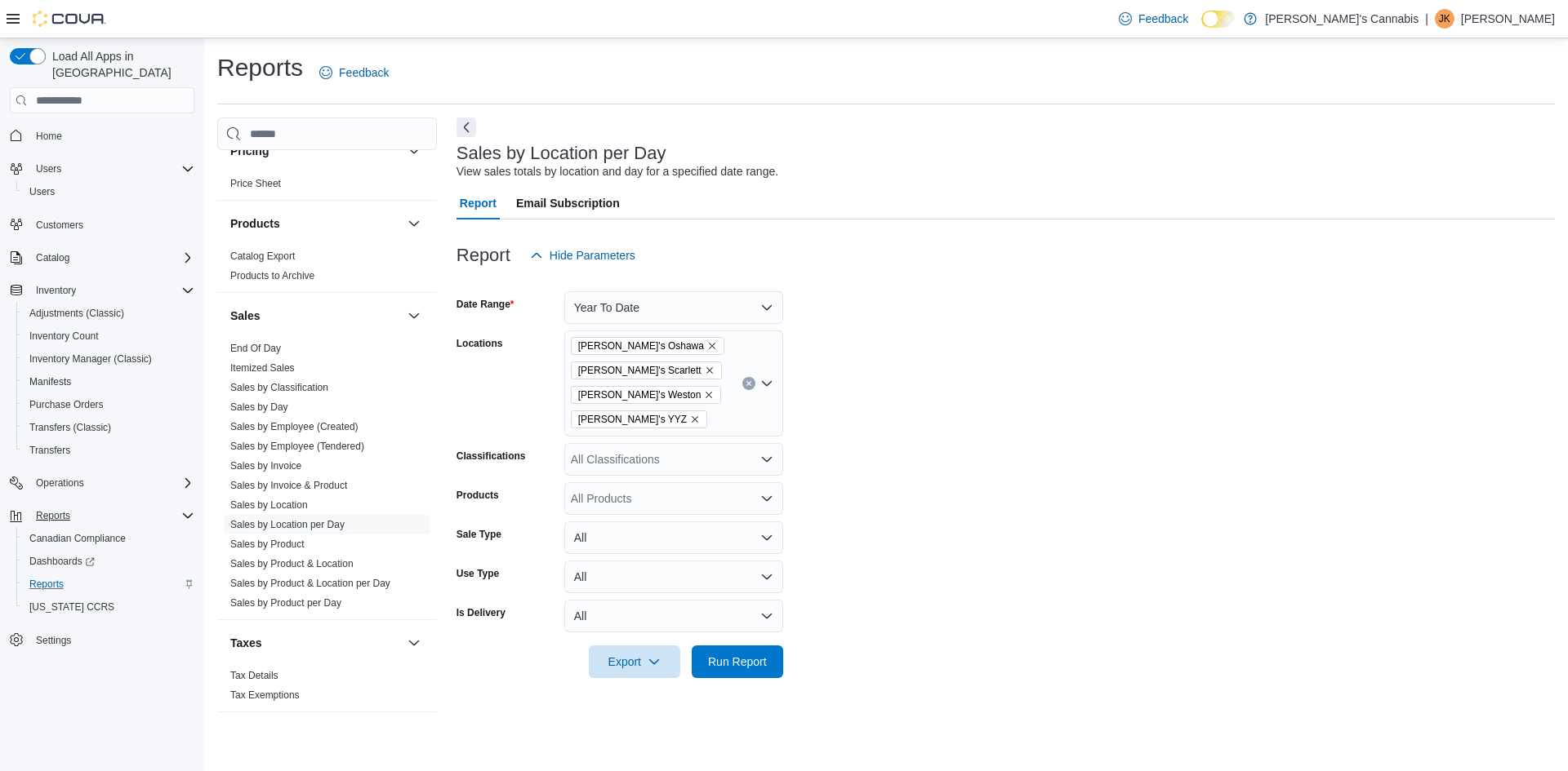
drag, startPoint x: 1111, startPoint y: 345, endPoint x: 1007, endPoint y: 382, distance: 110.4
click at [1105, 347] on form "Date Range Year To Date Locations MaryJane's Oshawa MaryJane's Scarlett MaryJan…" at bounding box center [1006, 475] width 1099 height 406
click at [775, 661] on button "Run Report" at bounding box center [737, 662] width 91 height 33
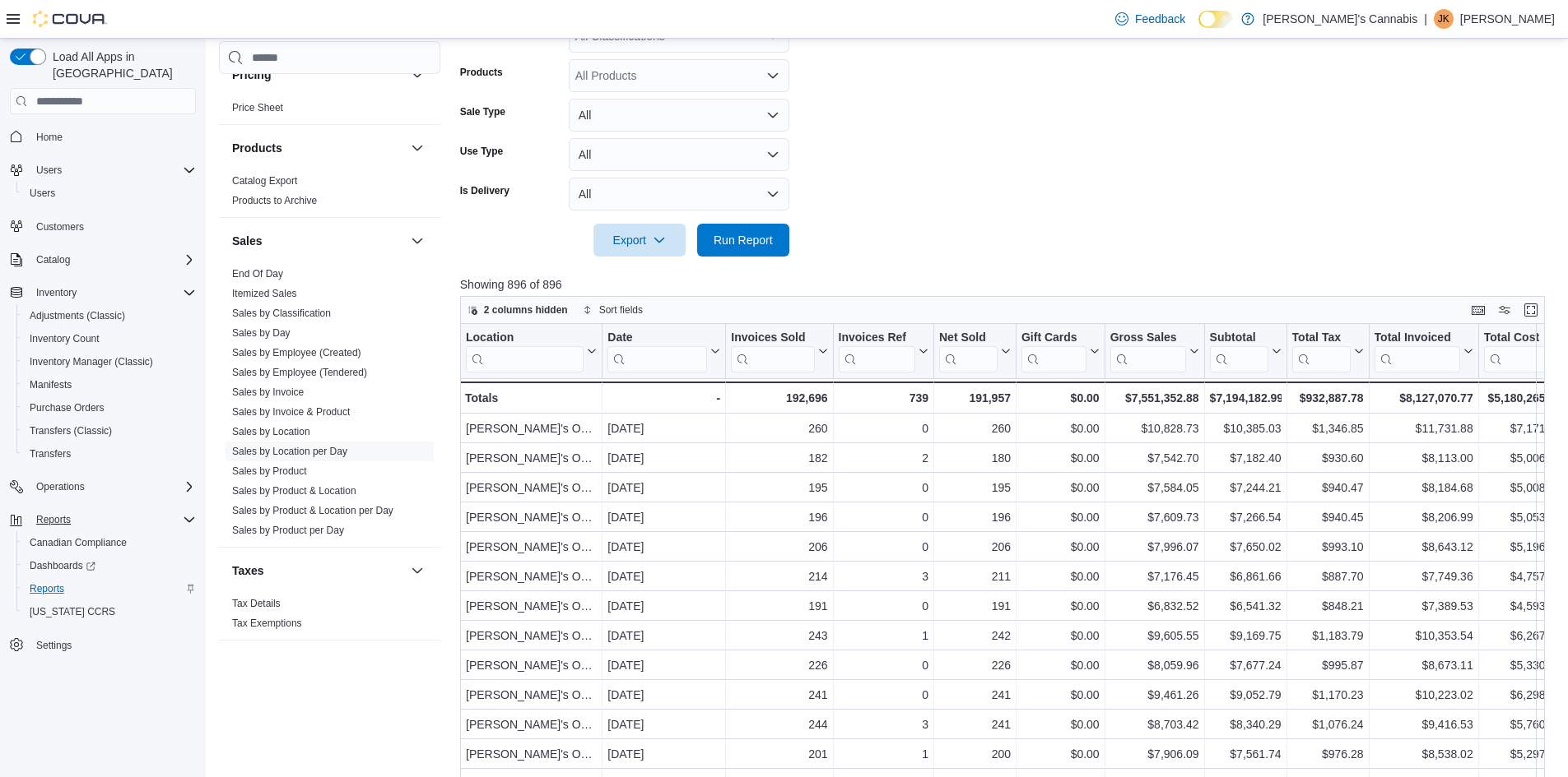
scroll to position [251, 0]
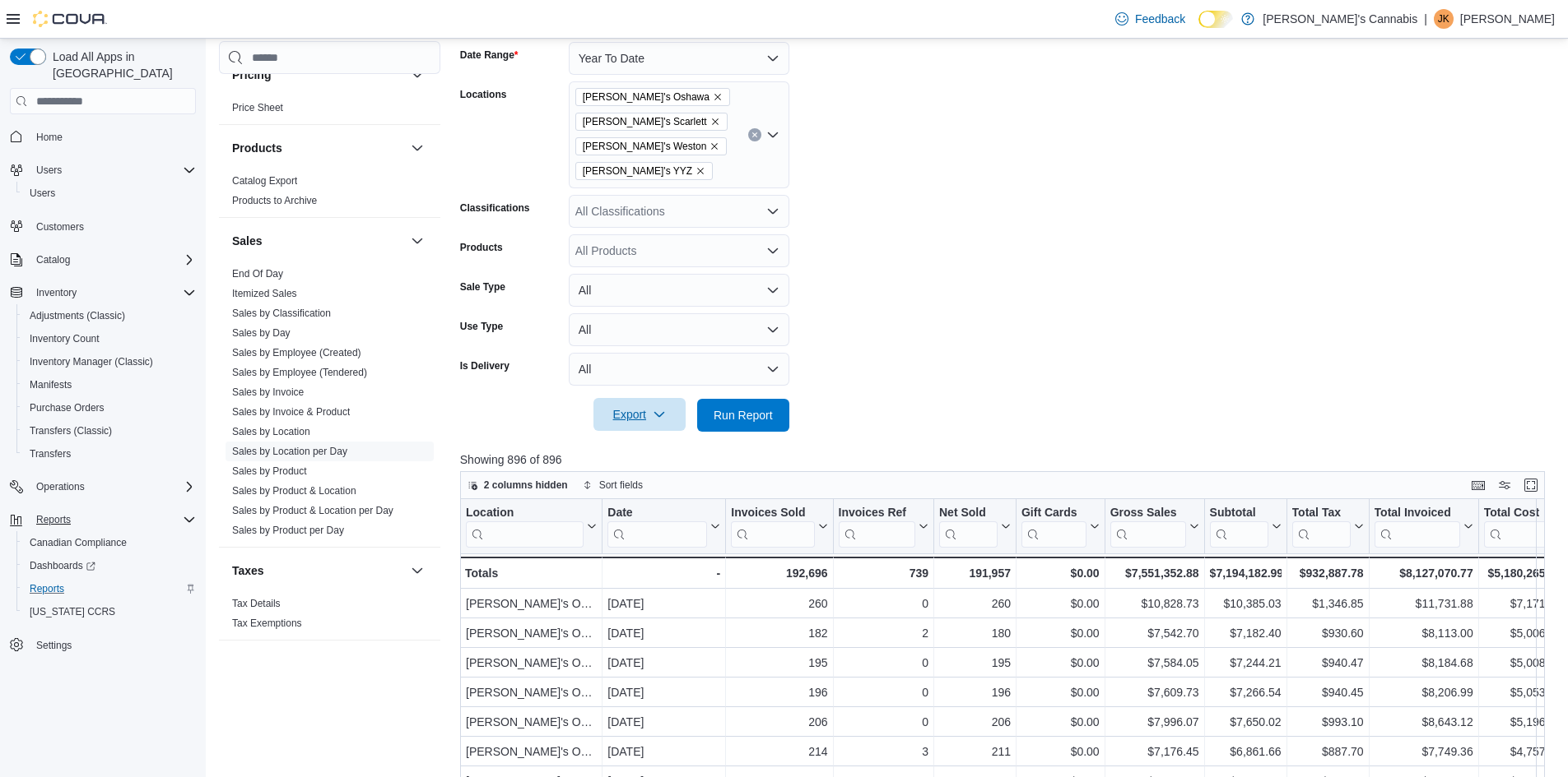
click at [646, 406] on span "Export" at bounding box center [639, 414] width 73 height 33
click at [628, 453] on span "Export to Excel" at bounding box center [641, 448] width 74 height 14
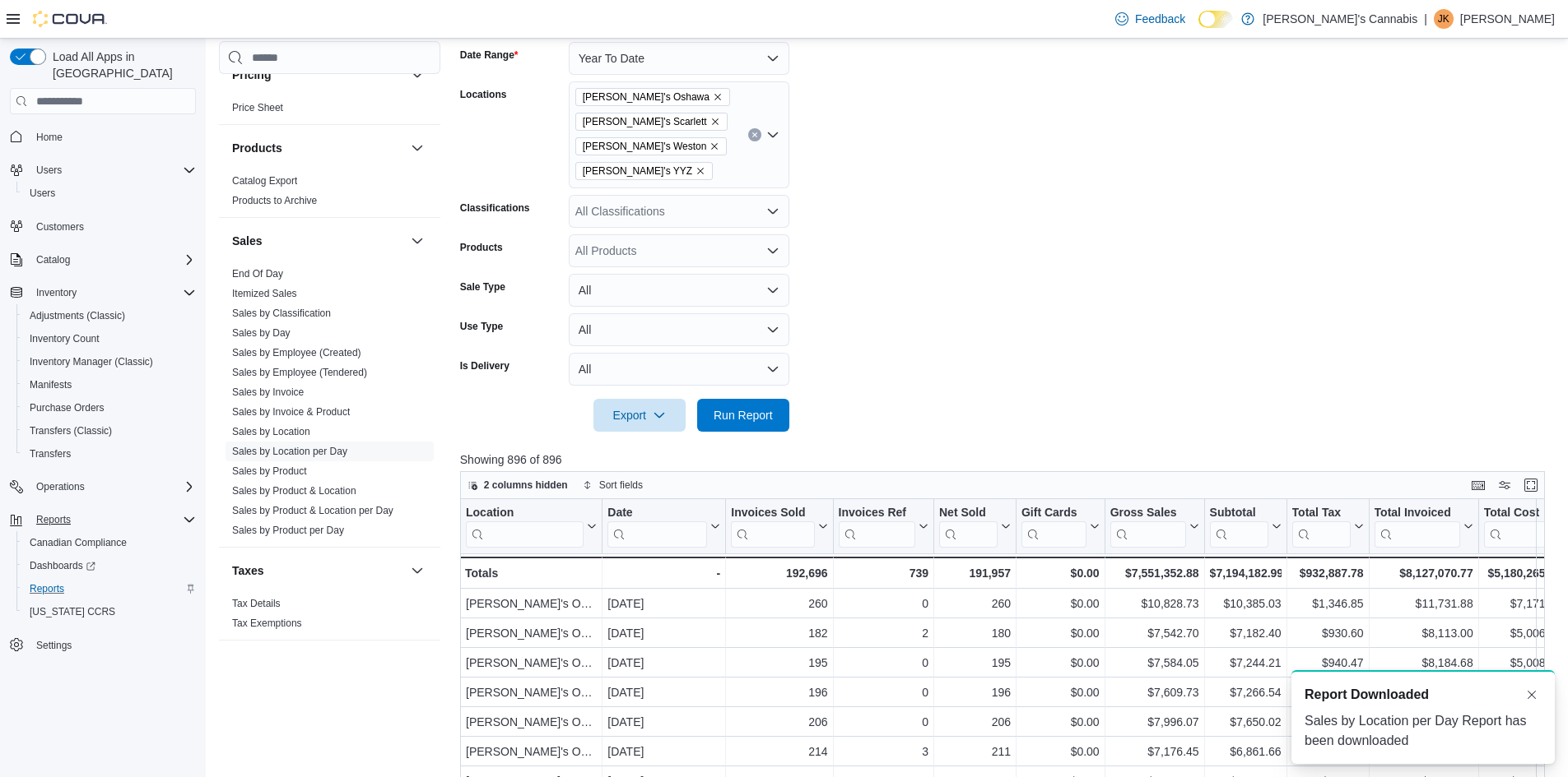
scroll to position [0, 0]
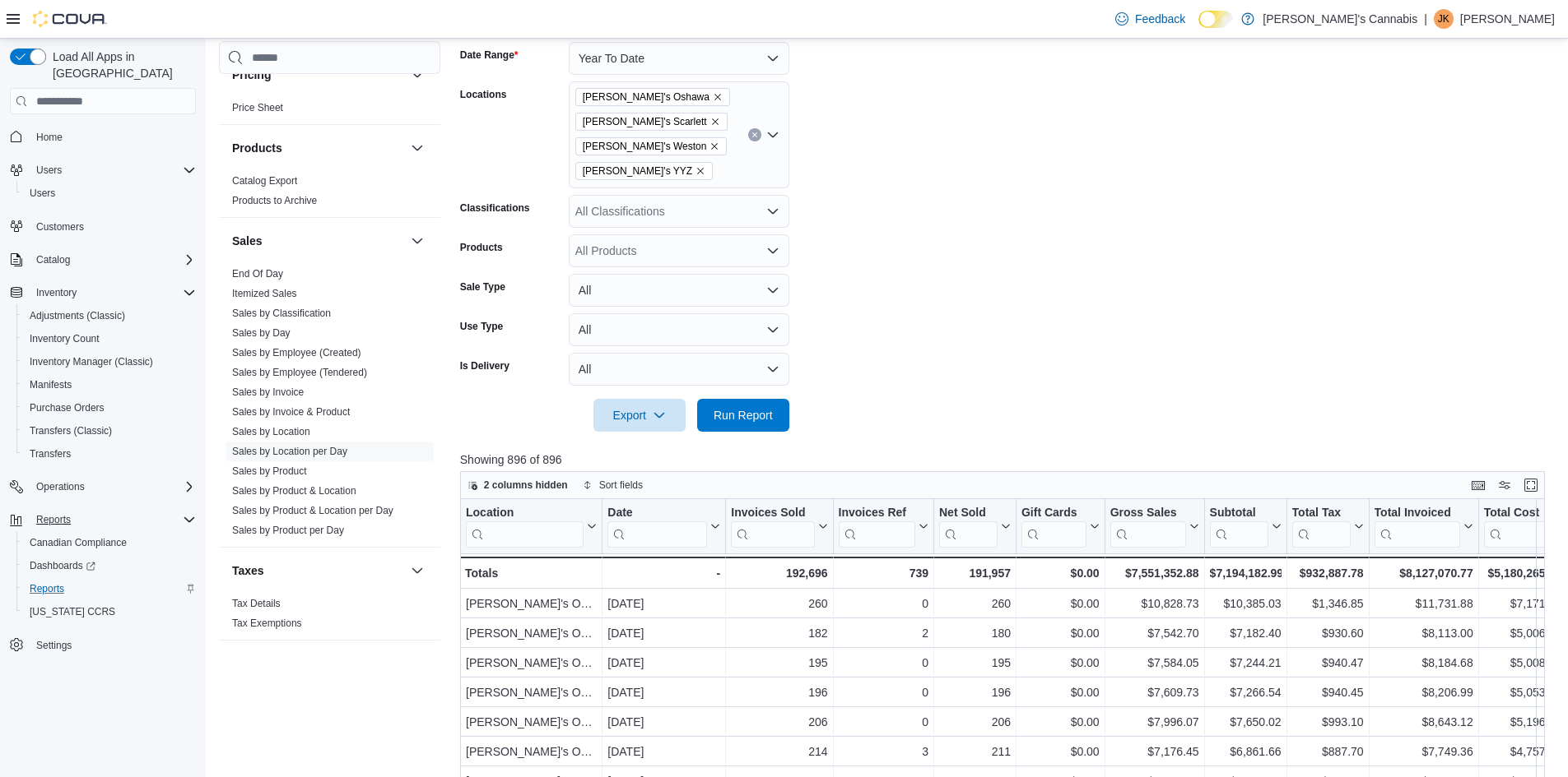
click at [1503, 14] on p "Jeremy Kamenschik" at bounding box center [1507, 18] width 95 height 19
click at [1472, 154] on button "Sign Out" at bounding box center [1472, 161] width 151 height 26
